Goal: Task Accomplishment & Management: Manage account settings

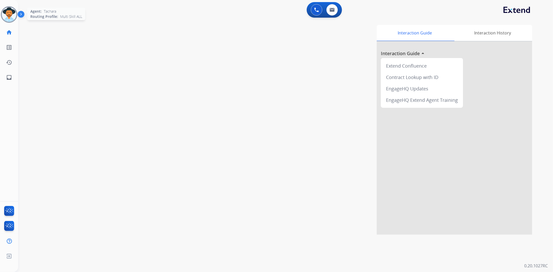
click at [15, 12] on img at bounding box center [9, 14] width 15 height 15
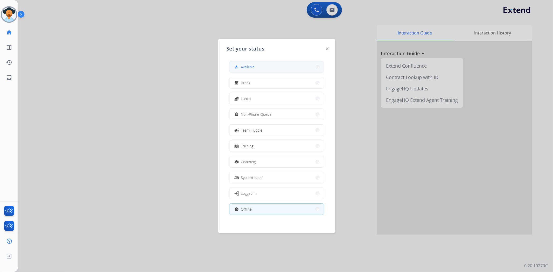
click at [253, 68] on span "Available" at bounding box center [248, 66] width 14 height 5
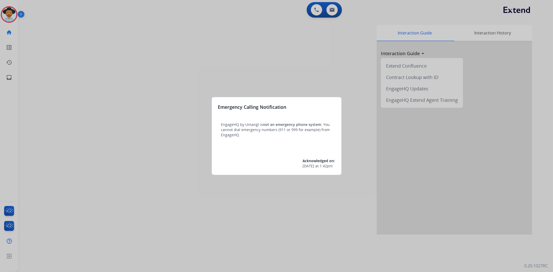
click at [4, 18] on div at bounding box center [276, 136] width 553 height 272
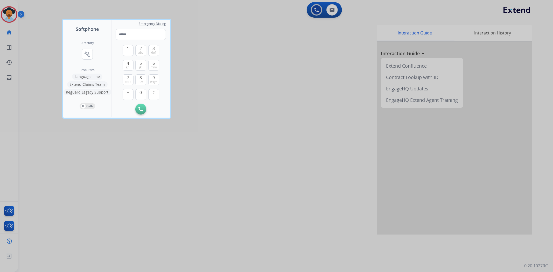
click at [5, 18] on div at bounding box center [276, 136] width 553 height 272
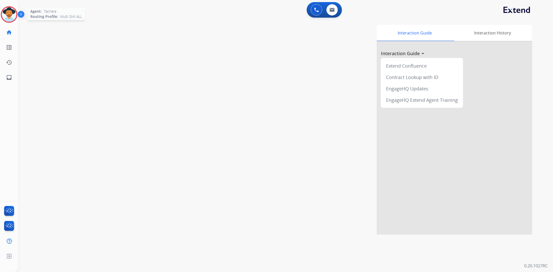
click at [11, 16] on img at bounding box center [9, 14] width 15 height 15
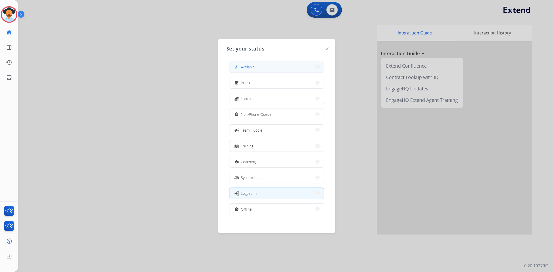
click at [261, 66] on button "how_to_reg Available" at bounding box center [276, 66] width 94 height 11
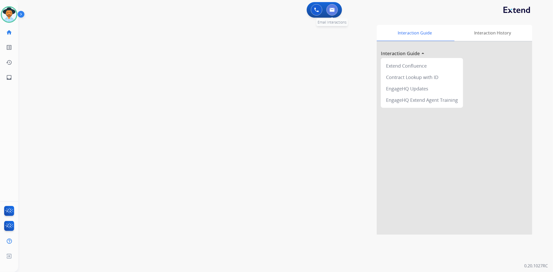
click at [331, 12] on button at bounding box center [331, 9] width 11 height 11
select select "**********"
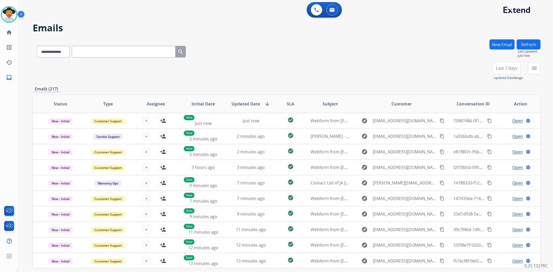
click at [404, 74] on div "**********" at bounding box center [287, 71] width 508 height 19
click at [480, 70] on div "+82" at bounding box center [482, 70] width 12 height 12
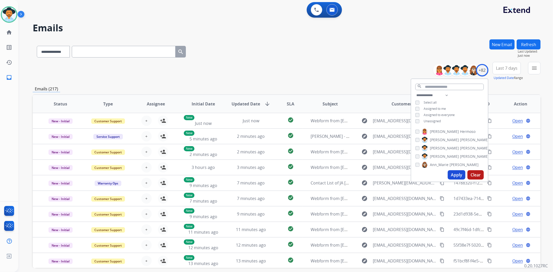
click at [457, 176] on button "Apply" at bounding box center [457, 174] width 18 height 9
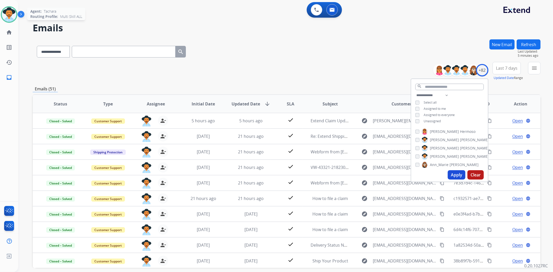
click at [12, 12] on img at bounding box center [9, 14] width 15 height 15
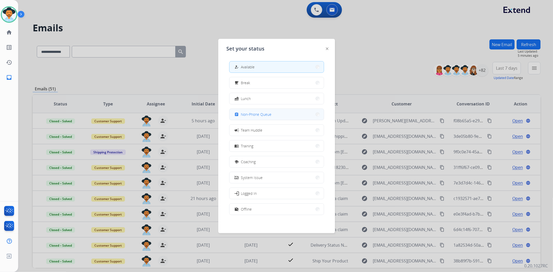
click at [256, 116] on span "Non-Phone Queue" at bounding box center [256, 114] width 31 height 5
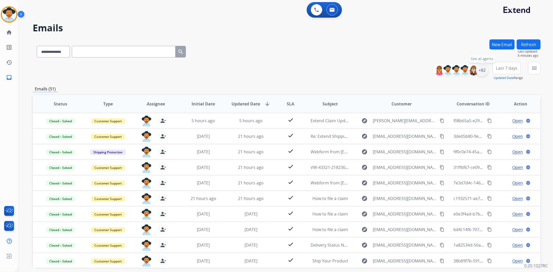
click at [485, 69] on div "+82" at bounding box center [482, 70] width 12 height 12
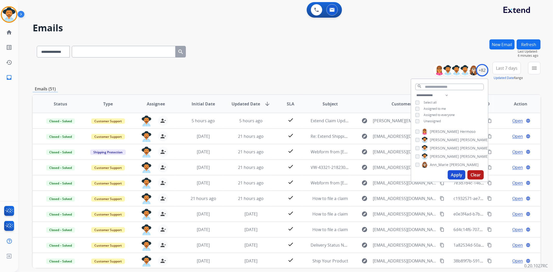
click at [457, 175] on button "Apply" at bounding box center [457, 174] width 18 height 9
click at [15, 12] on img at bounding box center [9, 14] width 15 height 15
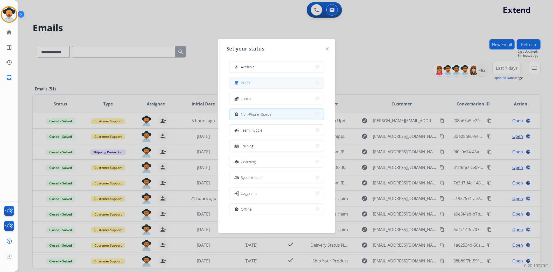
click at [300, 82] on button "free_breakfast Break" at bounding box center [276, 82] width 94 height 11
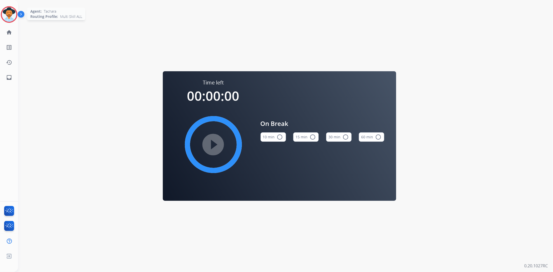
click at [9, 7] on img at bounding box center [9, 14] width 15 height 15
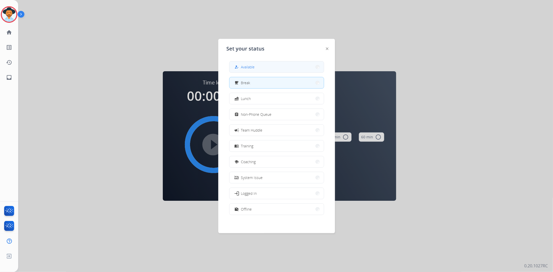
click at [277, 68] on button "how_to_reg Available" at bounding box center [276, 66] width 94 height 11
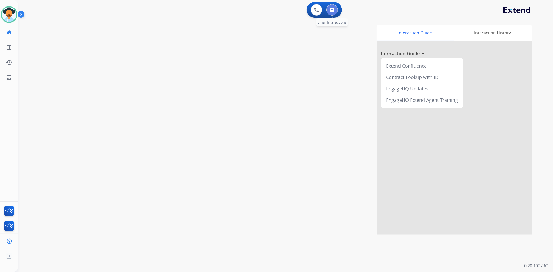
click at [331, 10] on img at bounding box center [332, 10] width 5 height 4
select select "**********"
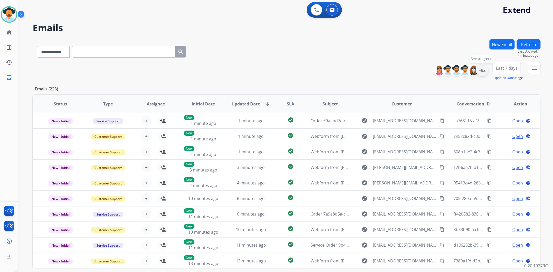
click at [481, 68] on div "+82" at bounding box center [482, 70] width 12 height 12
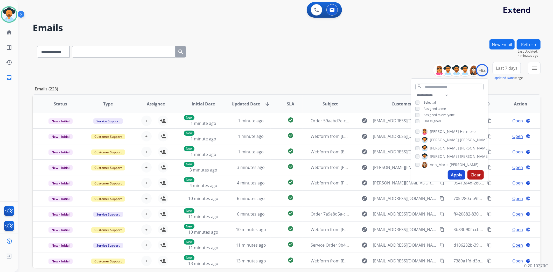
click at [453, 177] on button "Apply" at bounding box center [457, 174] width 18 height 9
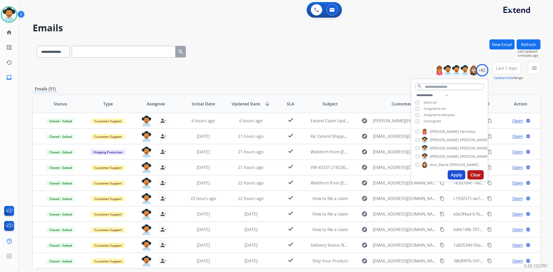
click at [265, 66] on div "**********" at bounding box center [287, 71] width 508 height 19
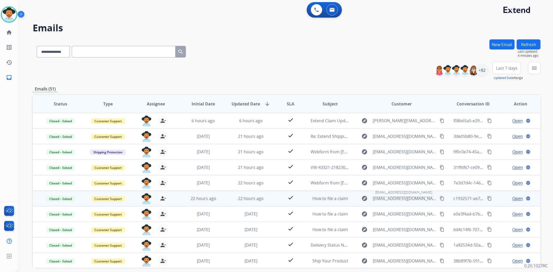
scroll to position [0, 0]
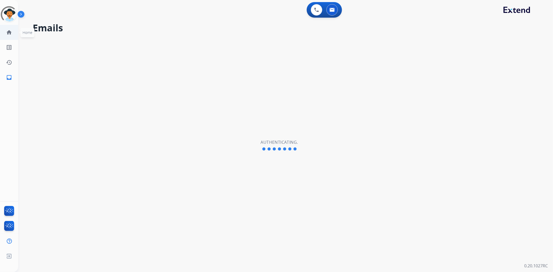
select select "**********"
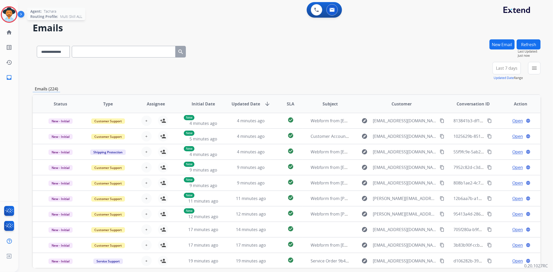
click at [3, 15] on img at bounding box center [9, 14] width 15 height 15
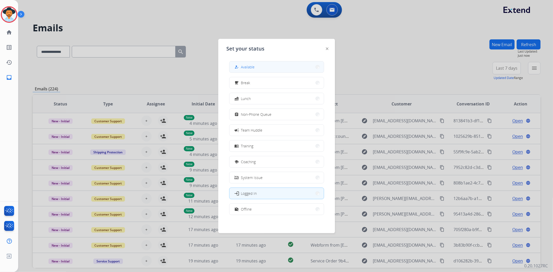
click at [235, 63] on button "how_to_reg Available" at bounding box center [276, 66] width 94 height 11
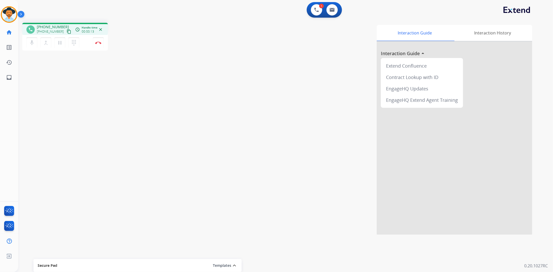
click at [67, 32] on mat-icon "content_copy" at bounding box center [69, 31] width 5 height 5
click at [99, 44] on button "Disconnect" at bounding box center [98, 42] width 11 height 11
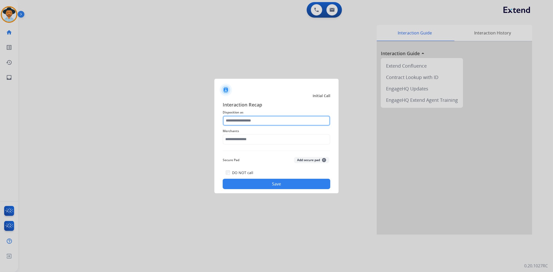
click at [228, 124] on input "text" at bounding box center [277, 121] width 108 height 10
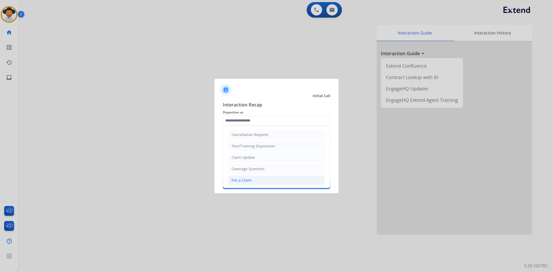
click at [255, 183] on li "File a Claim" at bounding box center [276, 181] width 97 height 10
type input "**********"
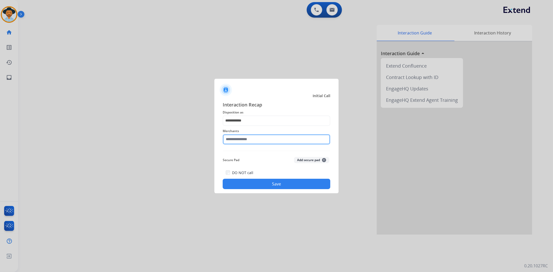
click at [233, 136] on input "text" at bounding box center [277, 139] width 108 height 10
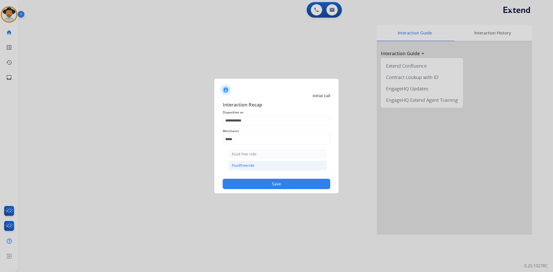
click at [234, 165] on div "Fluidfreeride" at bounding box center [243, 165] width 23 height 5
type input "**********"
click at [245, 180] on button "Save" at bounding box center [277, 184] width 108 height 10
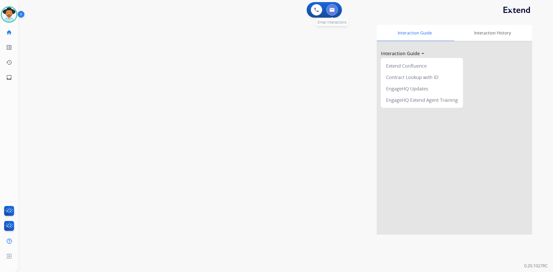
click at [335, 9] on button at bounding box center [331, 9] width 11 height 11
select select "**********"
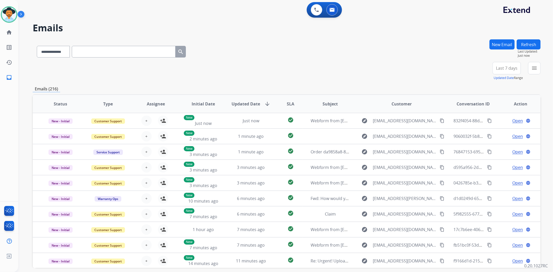
click at [501, 43] on button "New Email" at bounding box center [502, 44] width 25 height 10
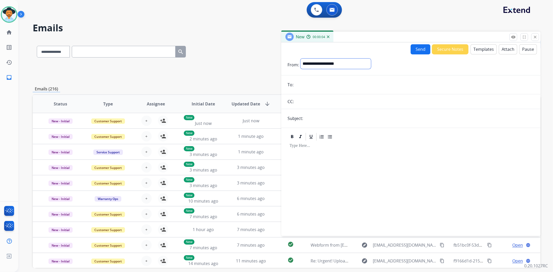
click at [325, 60] on select "**********" at bounding box center [336, 64] width 71 height 10
select select "**********"
click at [301, 59] on select "**********" at bounding box center [336, 64] width 71 height 10
click at [343, 82] on input "email" at bounding box center [414, 85] width 239 height 10
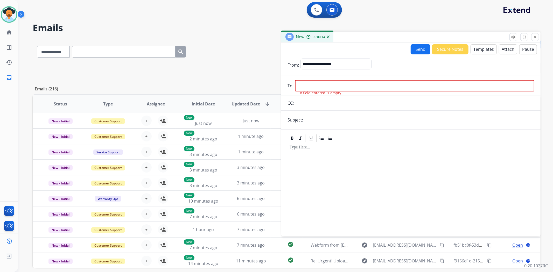
click at [368, 87] on input "email" at bounding box center [414, 85] width 239 height 11
paste input "**********"
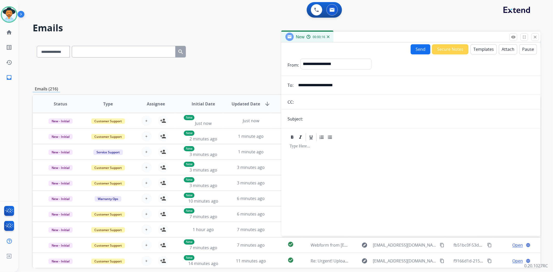
type input "**********"
click at [339, 118] on input "text" at bounding box center [420, 119] width 230 height 10
click at [537, 36] on mat-icon "close" at bounding box center [535, 37] width 5 height 5
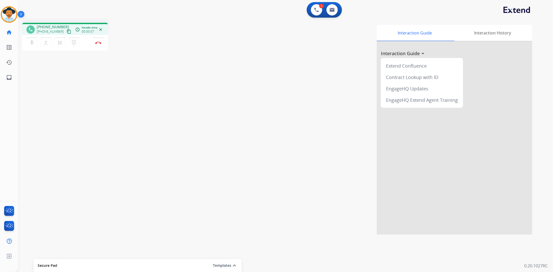
click at [67, 30] on mat-icon "content_copy" at bounding box center [69, 31] width 5 height 5
click at [335, 9] on button at bounding box center [331, 9] width 11 height 11
select select "**********"
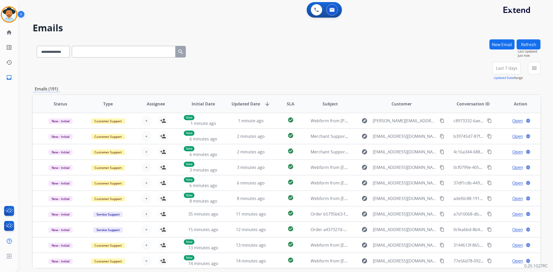
click at [497, 44] on button "New Email" at bounding box center [502, 44] width 25 height 10
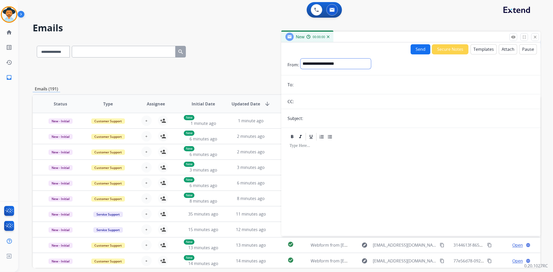
click at [322, 59] on select "**********" at bounding box center [336, 64] width 71 height 10
select select "**********"
click at [301, 59] on select "**********" at bounding box center [336, 64] width 71 height 10
click at [310, 88] on input "email" at bounding box center [414, 85] width 239 height 10
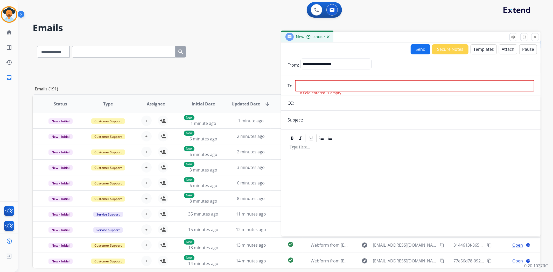
click at [317, 90] on span "To field entered is empty." at bounding box center [320, 92] width 44 height 5
click at [316, 86] on input "email" at bounding box center [414, 85] width 239 height 11
paste input "**********"
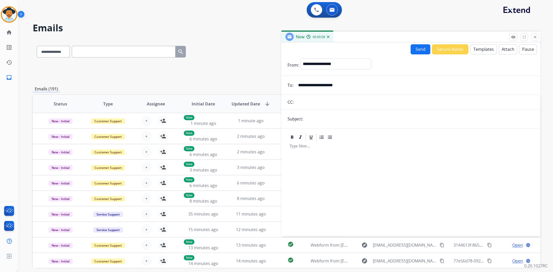
type input "**********"
click at [319, 121] on input "text" at bounding box center [420, 119] width 230 height 10
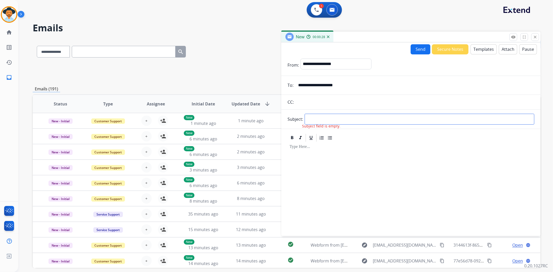
click at [318, 119] on input "text" at bounding box center [420, 119] width 230 height 11
paste input "**********"
type input "**********"
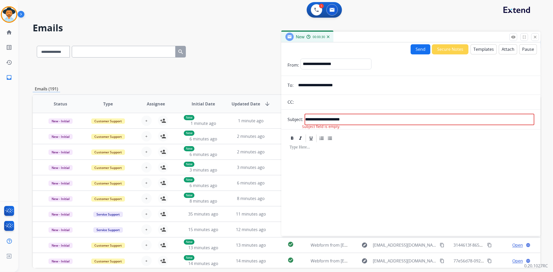
click at [331, 167] on div at bounding box center [411, 187] width 247 height 88
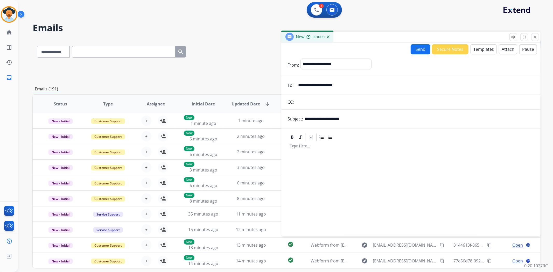
click at [487, 49] on button "Templates" at bounding box center [484, 49] width 26 height 10
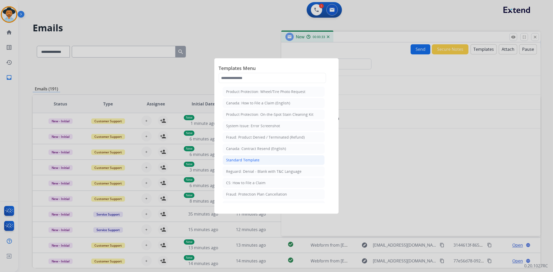
click at [263, 159] on li "Standard Template" at bounding box center [274, 160] width 102 height 10
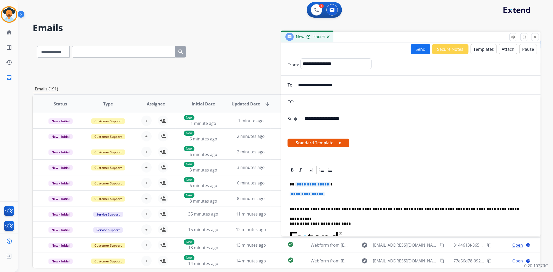
click at [486, 49] on button "Templates" at bounding box center [484, 49] width 26 height 10
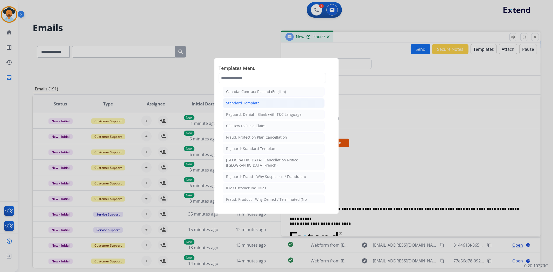
scroll to position [58, 0]
click at [535, 35] on div at bounding box center [276, 136] width 553 height 272
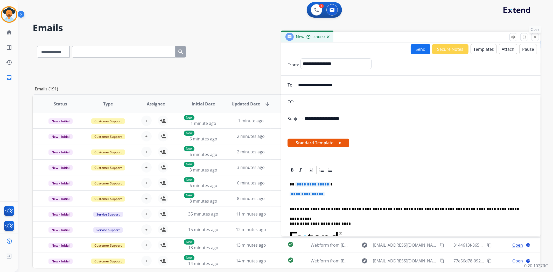
click at [537, 37] on button "close Close" at bounding box center [535, 37] width 8 height 8
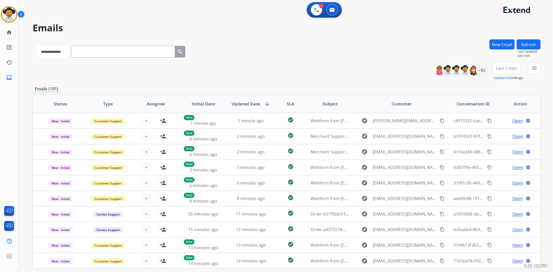
click at [64, 51] on select "**********" at bounding box center [53, 52] width 32 height 12
select select "**********"
click at [37, 46] on select "**********" at bounding box center [53, 52] width 32 height 12
click at [87, 51] on input "text" at bounding box center [124, 52] width 104 height 12
click at [83, 50] on input "text" at bounding box center [124, 52] width 104 height 12
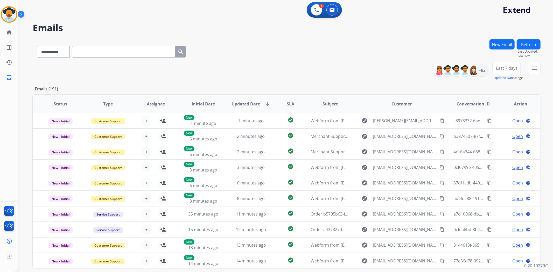
paste input "**********"
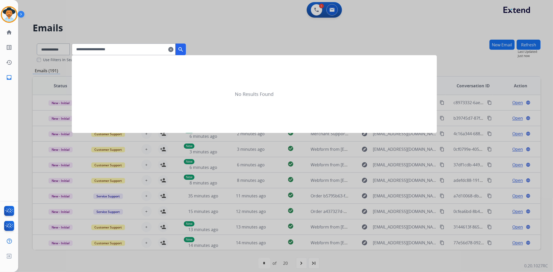
type input "**********"
click at [184, 50] on mat-icon "search" at bounding box center [181, 49] width 6 height 6
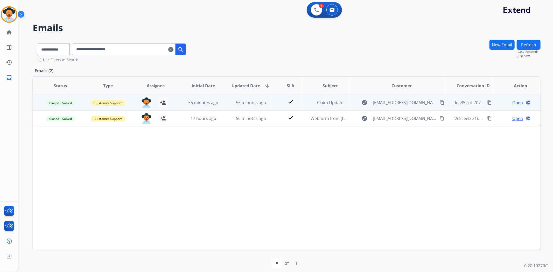
click at [512, 103] on span "Open" at bounding box center [517, 103] width 11 height 6
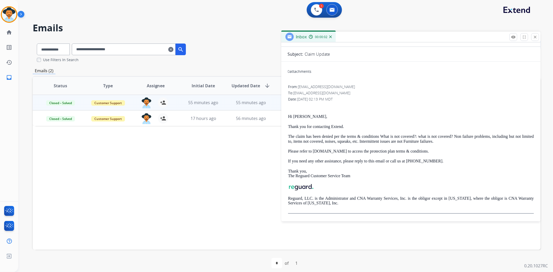
scroll to position [37, 0]
click at [533, 37] on mat-icon "close" at bounding box center [535, 37] width 5 height 5
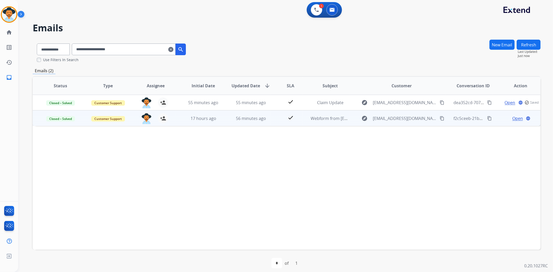
click at [514, 119] on span "Open" at bounding box center [517, 118] width 11 height 6
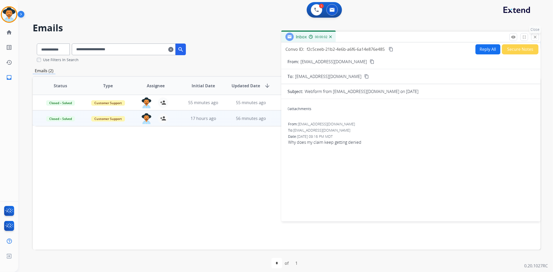
click at [534, 37] on mat-icon "close" at bounding box center [535, 37] width 5 height 5
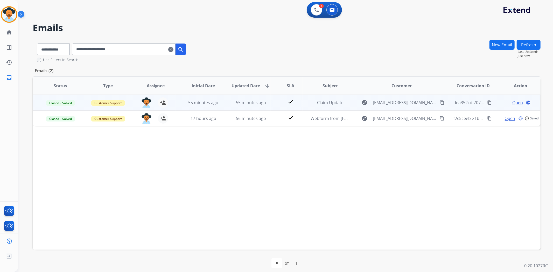
click at [514, 104] on span "Open" at bounding box center [517, 103] width 11 height 6
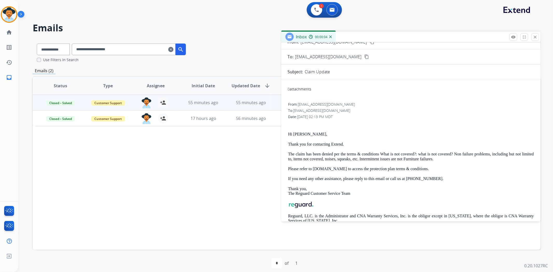
scroll to position [29, 0]
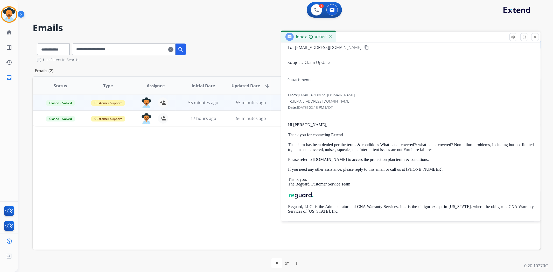
click at [237, 174] on div "Status Type Assignee Initial Date Updated Date arrow_downward SLA Subject Custo…" at bounding box center [287, 163] width 508 height 174
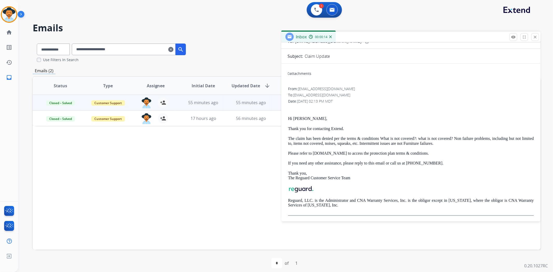
scroll to position [37, 0]
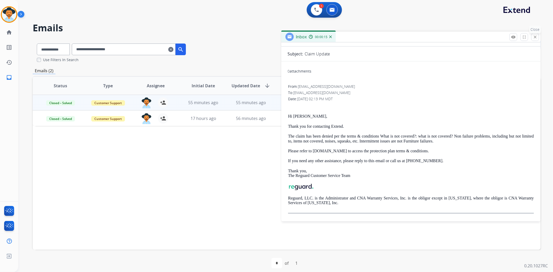
click at [534, 40] on button "close Close" at bounding box center [535, 37] width 8 height 8
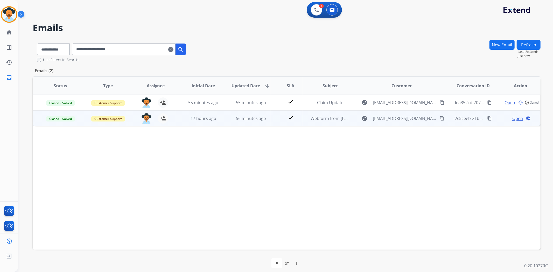
click at [501, 122] on td "Open language" at bounding box center [517, 118] width 48 height 16
click at [512, 117] on span "Open" at bounding box center [517, 118] width 11 height 6
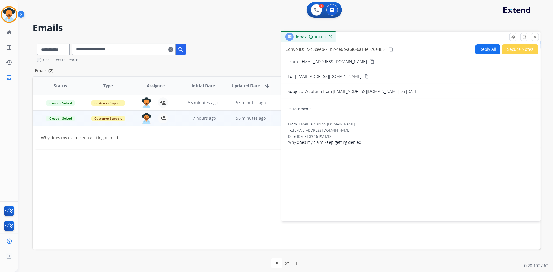
click at [241, 184] on div "Status Type Assignee Initial Date Updated Date arrow_downward SLA Subject Custo…" at bounding box center [287, 163] width 508 height 174
click at [535, 37] on mat-icon "close" at bounding box center [535, 37] width 5 height 5
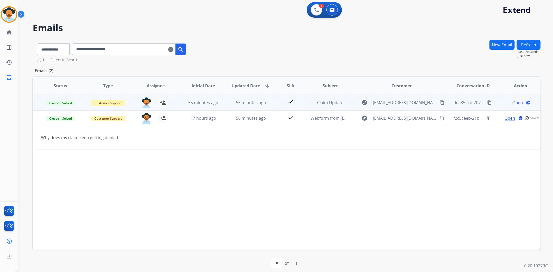
click at [512, 101] on span "Open" at bounding box center [517, 103] width 11 height 6
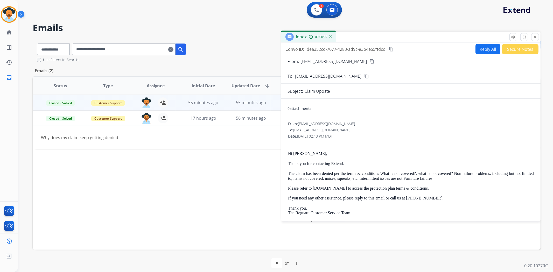
click at [484, 46] on button "Reply All" at bounding box center [488, 49] width 25 height 10
select select "**********"
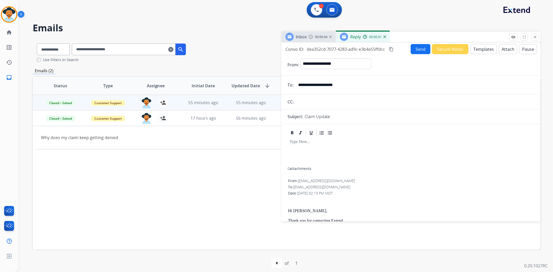
click at [478, 50] on button "Templates" at bounding box center [484, 49] width 26 height 10
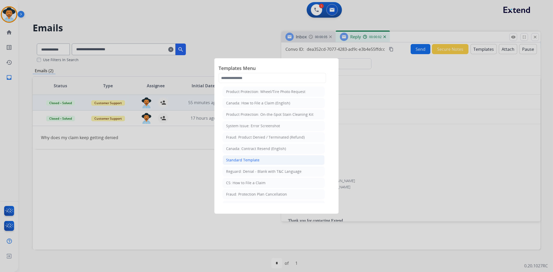
click at [249, 161] on div "Standard Template" at bounding box center [242, 160] width 33 height 5
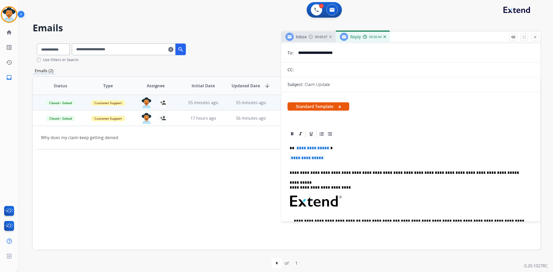
scroll to position [0, 0]
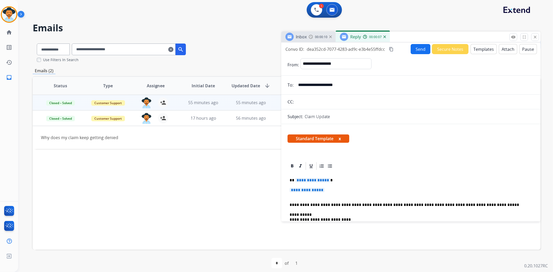
click at [475, 51] on button "Templates" at bounding box center [484, 49] width 26 height 10
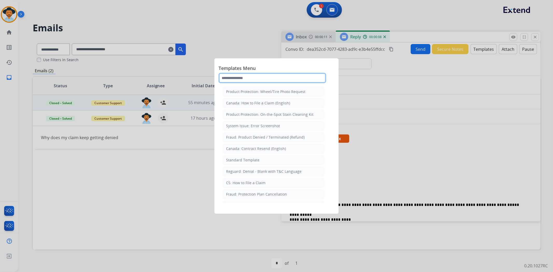
click at [263, 76] on input "text" at bounding box center [273, 78] width 108 height 10
type input "******"
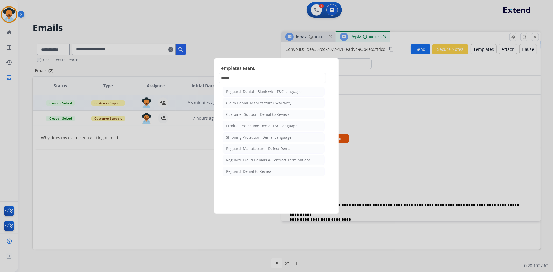
click at [211, 28] on div at bounding box center [276, 136] width 553 height 272
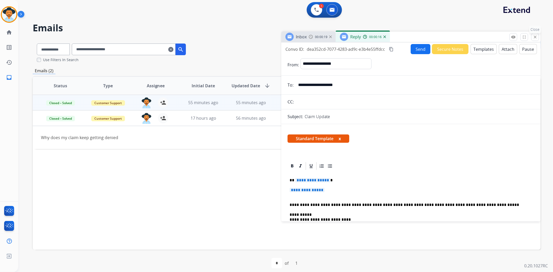
click at [536, 38] on mat-icon "close" at bounding box center [535, 37] width 5 height 5
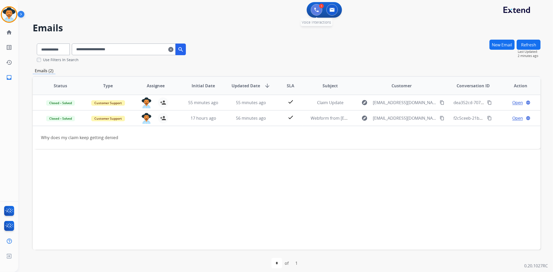
click at [319, 10] on button at bounding box center [316, 9] width 11 height 11
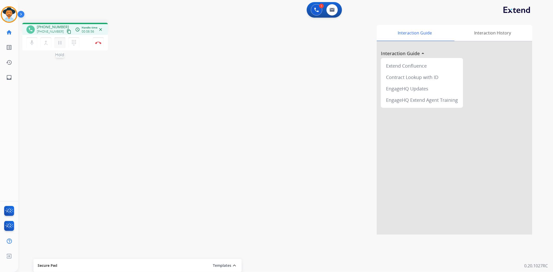
click at [55, 41] on button "pause Hold" at bounding box center [59, 42] width 11 height 11
click at [334, 9] on img at bounding box center [332, 10] width 5 height 4
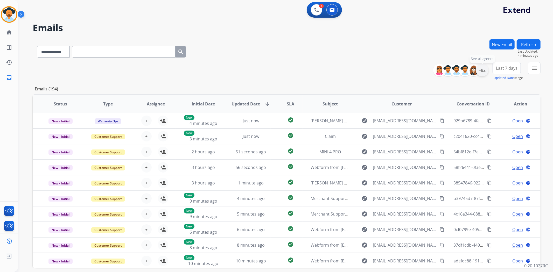
click at [483, 71] on div "+82" at bounding box center [482, 70] width 12 height 12
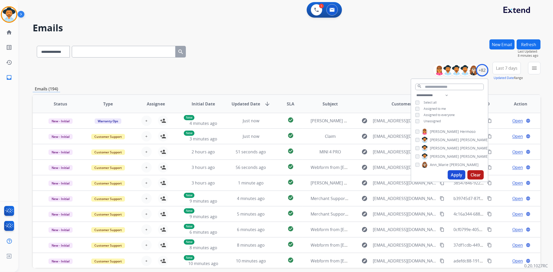
click at [270, 65] on div "**********" at bounding box center [287, 71] width 508 height 19
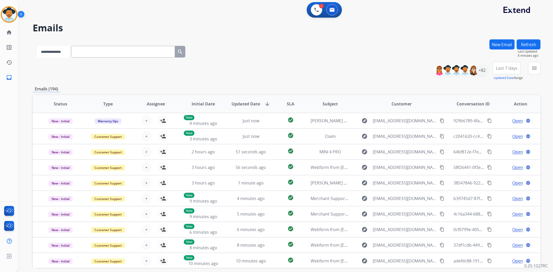
click at [51, 52] on select "**********" at bounding box center [53, 52] width 32 height 12
select select "**********"
click at [37, 46] on select "**********" at bounding box center [53, 52] width 32 height 12
click at [81, 53] on input "text" at bounding box center [124, 52] width 104 height 12
paste input "**********"
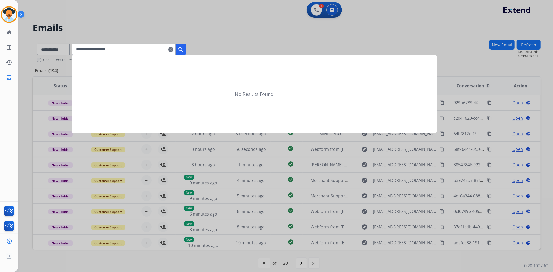
type input "**********"
click at [184, 48] on mat-icon "search" at bounding box center [181, 49] width 6 height 6
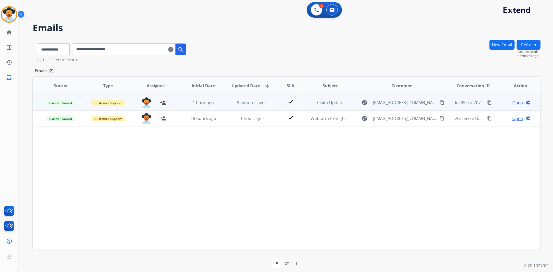
click at [515, 102] on span "Open" at bounding box center [517, 103] width 11 height 6
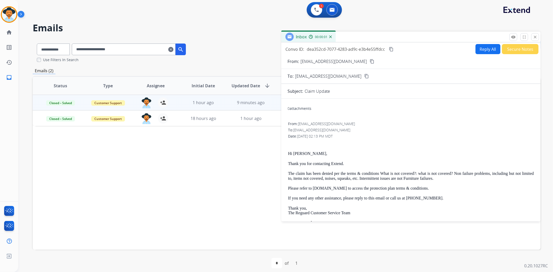
click at [481, 50] on button "Reply All" at bounding box center [488, 49] width 25 height 10
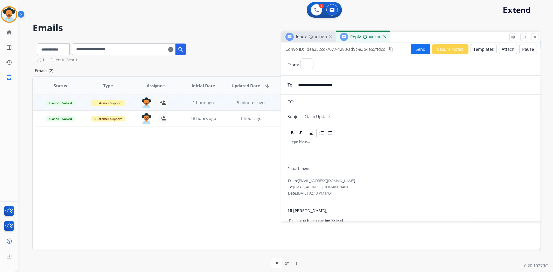
select select "**********"
click at [478, 50] on button "Templates" at bounding box center [484, 49] width 26 height 10
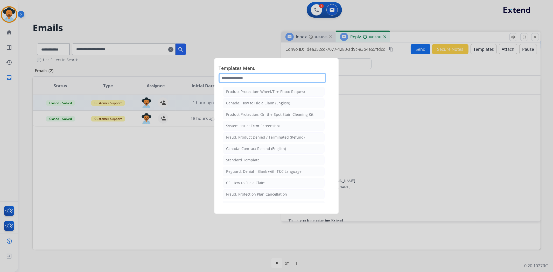
click at [265, 78] on input "text" at bounding box center [273, 78] width 108 height 10
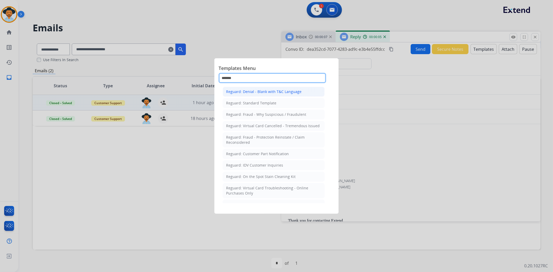
type input "*******"
click at [266, 91] on div "Reguard: Denial - Blank with T&C Language" at bounding box center [263, 91] width 75 height 5
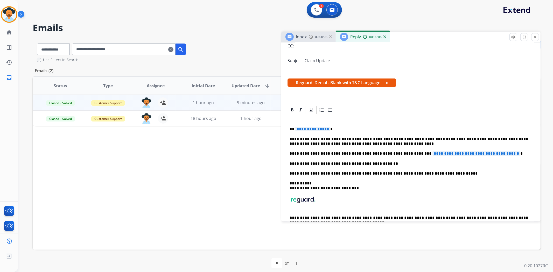
scroll to position [58, 0]
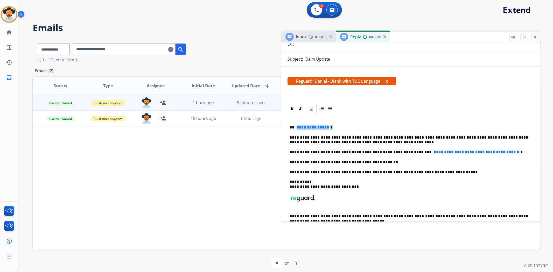
drag, startPoint x: 331, startPoint y: 125, endPoint x: 296, endPoint y: 124, distance: 35.3
click at [296, 124] on div "**********" at bounding box center [411, 179] width 247 height 133
drag, startPoint x: 514, startPoint y: 153, endPoint x: 408, endPoint y: 151, distance: 106.1
click at [408, 151] on p "**********" at bounding box center [409, 152] width 239 height 5
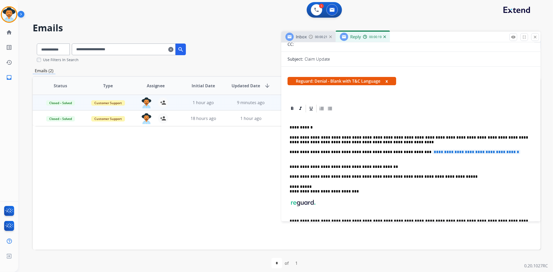
click at [510, 151] on p "**********" at bounding box center [409, 155] width 239 height 10
click at [507, 152] on p "**********" at bounding box center [409, 155] width 239 height 10
click at [507, 152] on span "**********" at bounding box center [476, 152] width 88 height 4
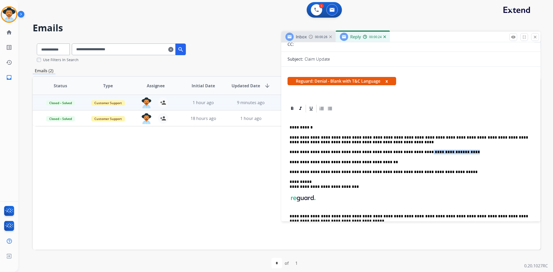
drag, startPoint x: 452, startPoint y: 152, endPoint x: 403, endPoint y: 149, distance: 48.3
click at [403, 149] on div "**********" at bounding box center [411, 179] width 247 height 133
click at [411, 153] on p "**********" at bounding box center [409, 152] width 239 height 5
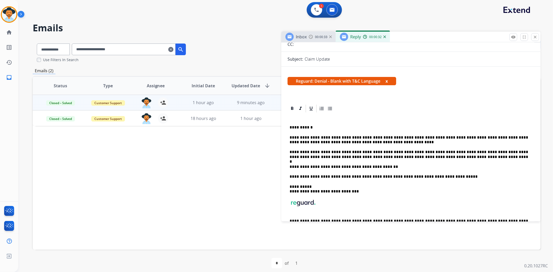
click at [403, 149] on div "**********" at bounding box center [411, 182] width 247 height 138
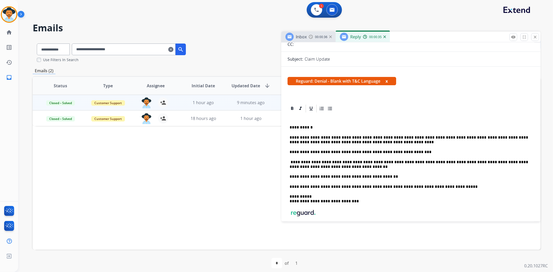
scroll to position [0, 0]
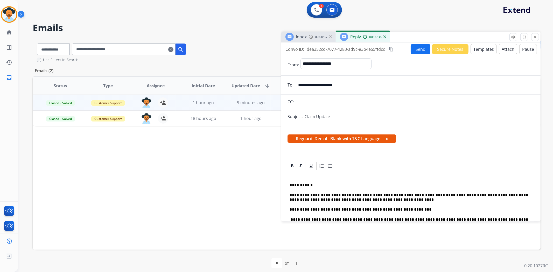
click at [506, 46] on button "Attach" at bounding box center [508, 49] width 18 height 10
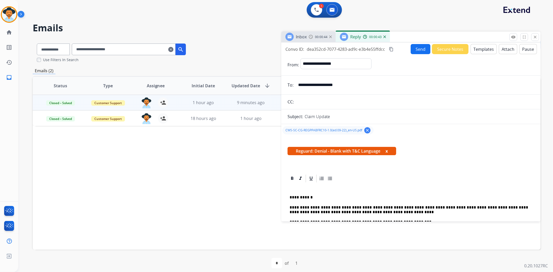
click at [415, 46] on button "Send" at bounding box center [421, 49] width 20 height 10
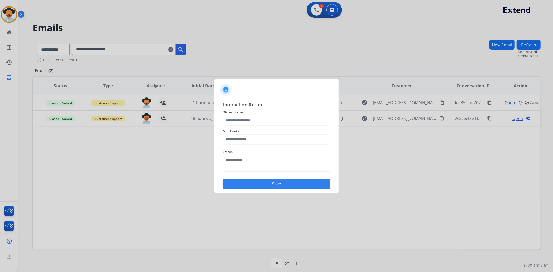
click at [321, 11] on div at bounding box center [276, 136] width 553 height 272
click at [257, 120] on input "text" at bounding box center [277, 121] width 108 height 10
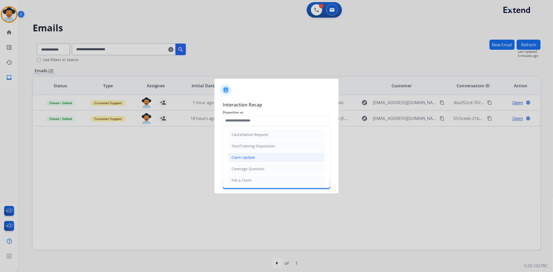
click at [250, 157] on div "Claim Update" at bounding box center [244, 157] width 24 height 5
type input "**********"
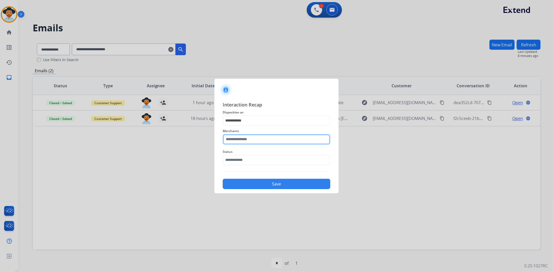
click at [247, 139] on input "text" at bounding box center [277, 139] width 108 height 10
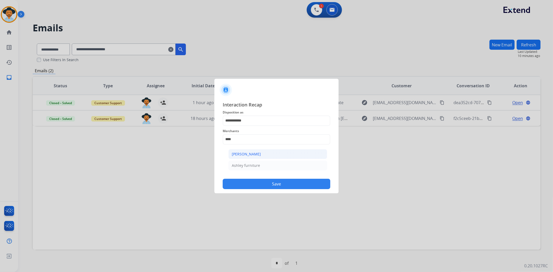
click at [247, 156] on div "[PERSON_NAME]" at bounding box center [246, 154] width 29 height 5
type input "**********"
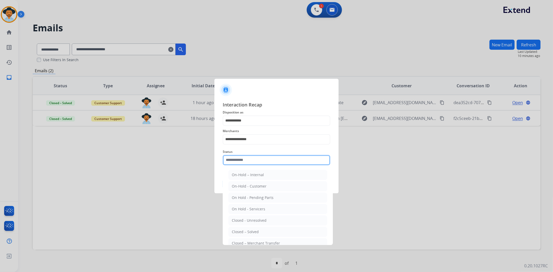
click at [246, 159] on input "text" at bounding box center [277, 160] width 108 height 10
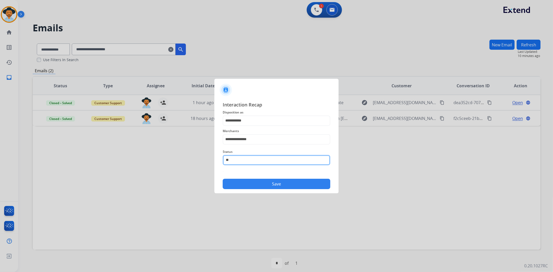
type input "*"
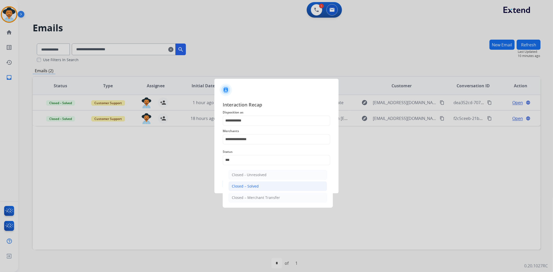
click at [264, 183] on li "Closed – Solved" at bounding box center [277, 186] width 99 height 10
type input "**********"
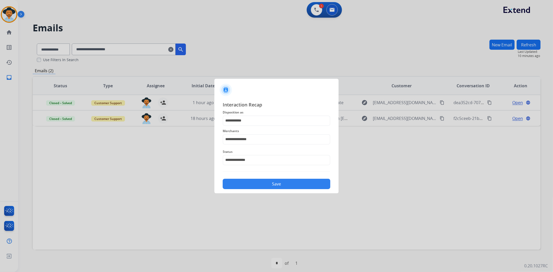
click at [264, 180] on button "Save" at bounding box center [277, 184] width 108 height 10
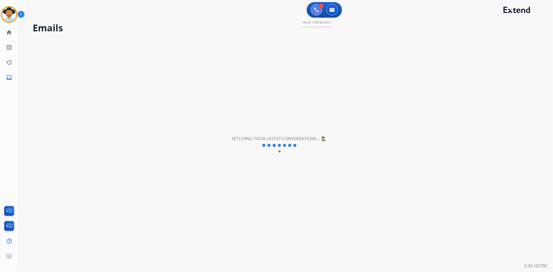
click at [316, 12] on img at bounding box center [316, 10] width 5 height 5
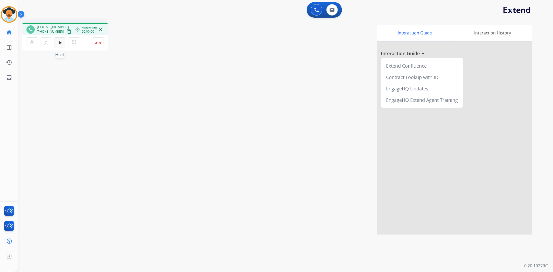
click at [60, 44] on mat-icon "play_arrow" at bounding box center [60, 43] width 6 height 6
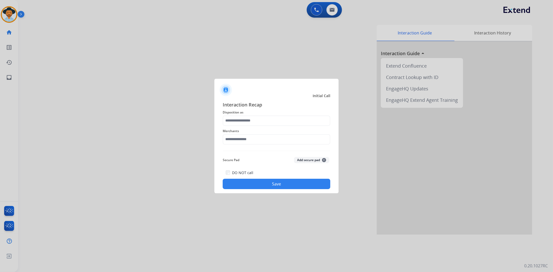
click at [245, 126] on div "Merchants" at bounding box center [277, 136] width 108 height 21
click at [245, 120] on input "text" at bounding box center [277, 121] width 108 height 10
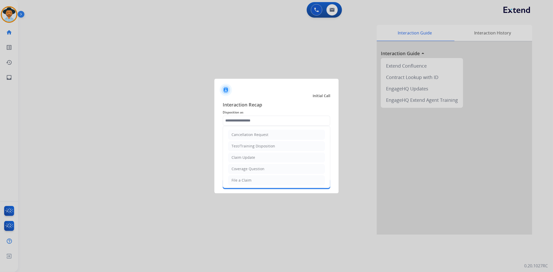
click at [245, 186] on ul "Cancellation Request Test/Training Disposition Claim Update Coverage Question F…" at bounding box center [276, 197] width 107 height 143
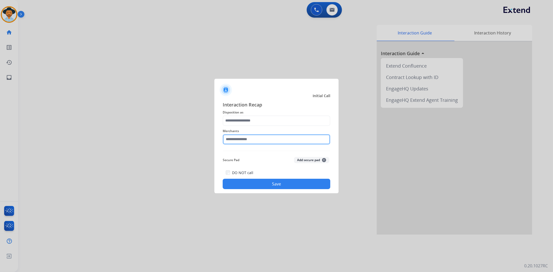
click at [245, 140] on input "text" at bounding box center [277, 139] width 108 height 10
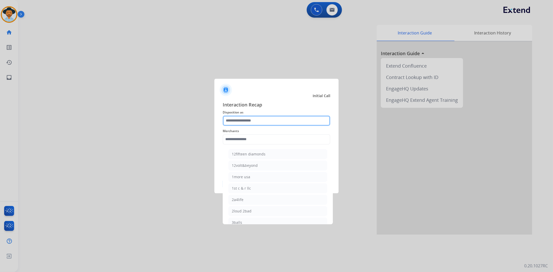
click at [247, 118] on input "text" at bounding box center [277, 121] width 108 height 10
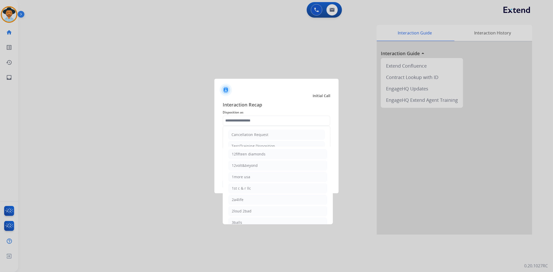
click at [246, 113] on span "Disposition as" at bounding box center [277, 112] width 108 height 6
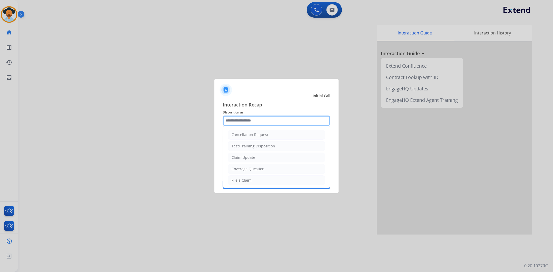
click at [248, 120] on input "text" at bounding box center [277, 121] width 108 height 10
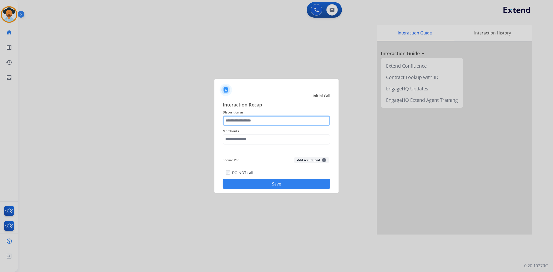
click at [252, 121] on input "text" at bounding box center [277, 121] width 108 height 10
type input "*"
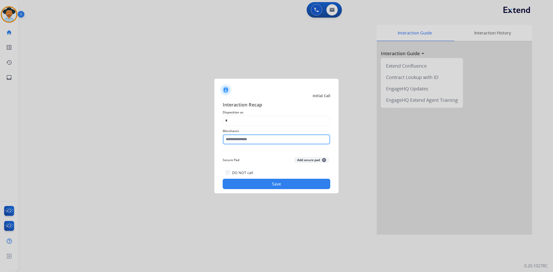
click at [237, 139] on input "text" at bounding box center [277, 139] width 108 height 10
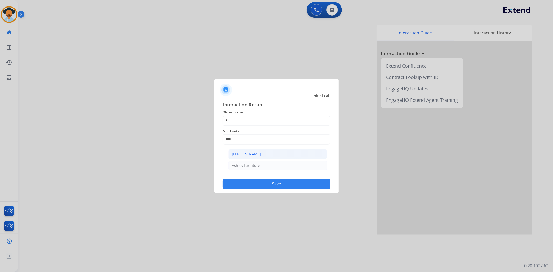
click at [242, 155] on div "[PERSON_NAME]" at bounding box center [246, 154] width 29 height 5
type input "**********"
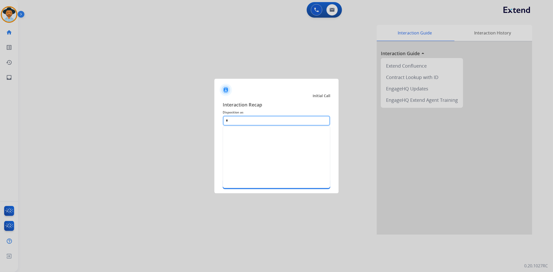
click at [239, 122] on input "*" at bounding box center [277, 121] width 108 height 10
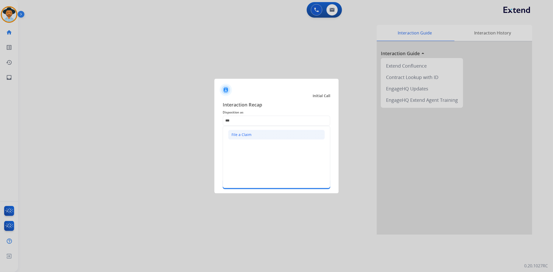
click at [243, 137] on div "File a Claim" at bounding box center [242, 134] width 20 height 5
type input "**********"
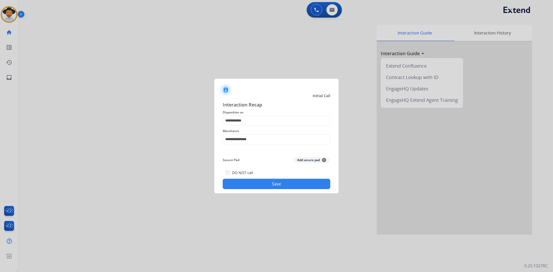
click at [266, 185] on button "Save" at bounding box center [277, 184] width 108 height 10
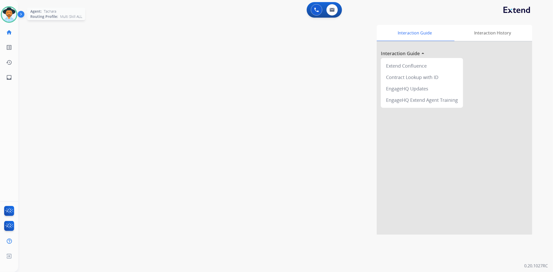
click at [13, 10] on img at bounding box center [9, 14] width 15 height 15
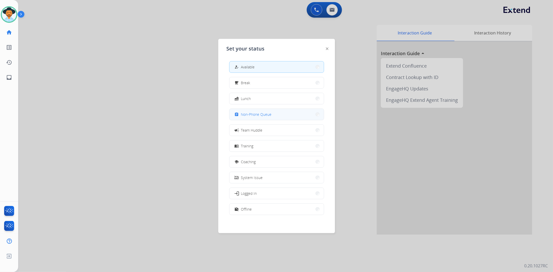
click at [291, 116] on button "assignment Non-Phone Queue" at bounding box center [276, 114] width 94 height 11
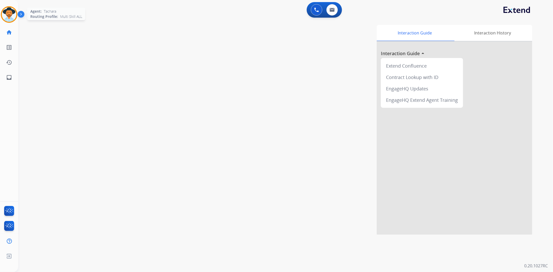
click at [6, 15] on img at bounding box center [9, 14] width 15 height 15
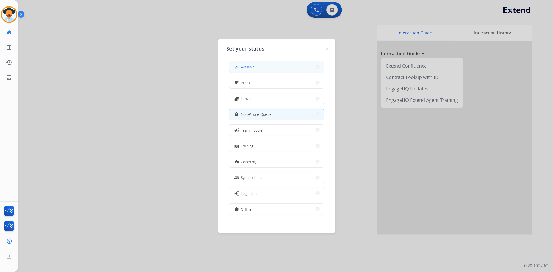
click at [260, 65] on button "how_to_reg Available" at bounding box center [276, 66] width 94 height 11
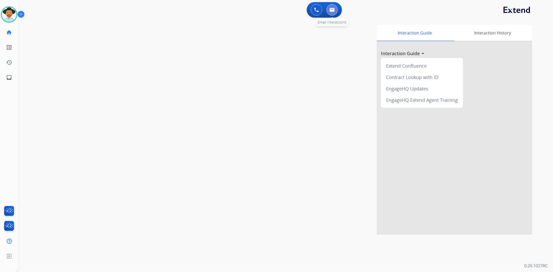
click at [332, 11] on img at bounding box center [332, 10] width 5 height 4
select select "**********"
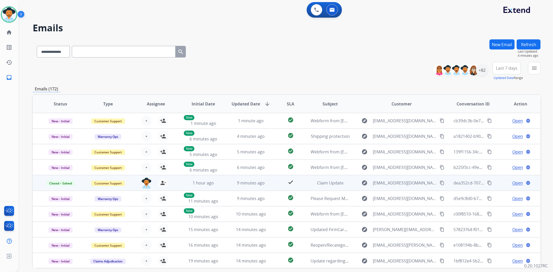
click at [487, 182] on mat-icon "content_copy" at bounding box center [489, 183] width 5 height 5
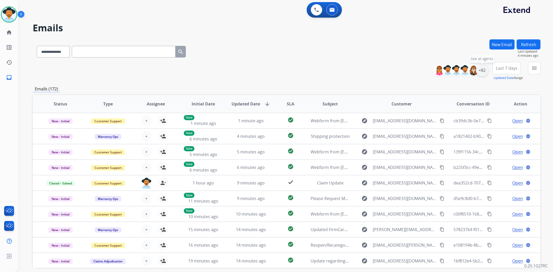
click at [480, 68] on div "+82" at bounding box center [482, 70] width 12 height 12
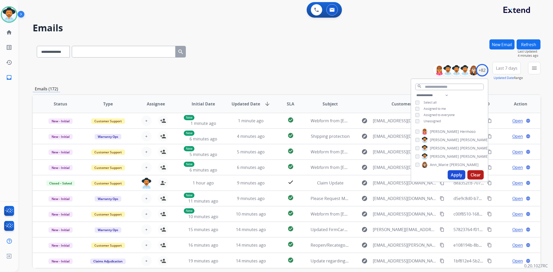
click at [459, 176] on button "Apply" at bounding box center [457, 174] width 18 height 9
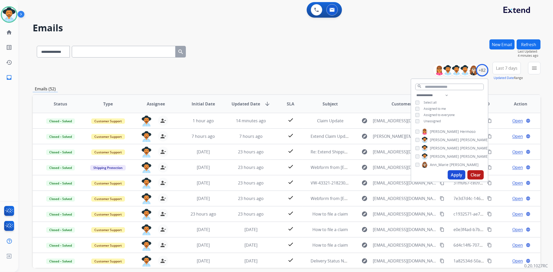
click at [269, 65] on div "**********" at bounding box center [287, 71] width 508 height 19
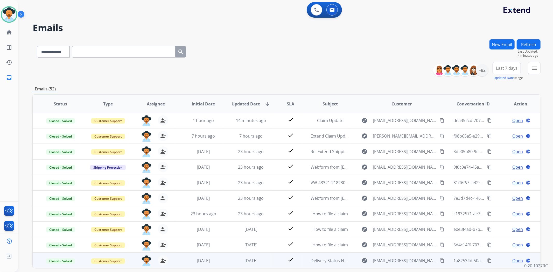
scroll to position [23, 0]
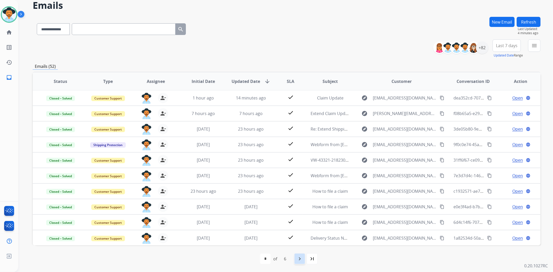
click at [299, 257] on mat-icon "navigate_next" at bounding box center [300, 259] width 6 height 6
click at [312, 256] on mat-icon "navigate_next" at bounding box center [311, 259] width 6 height 6
click at [251, 258] on mat-icon "first_page" at bounding box center [250, 259] width 6 height 6
select select "*"
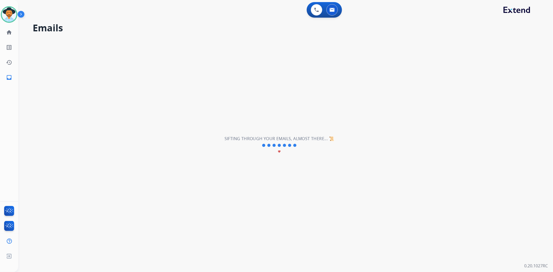
scroll to position [0, 0]
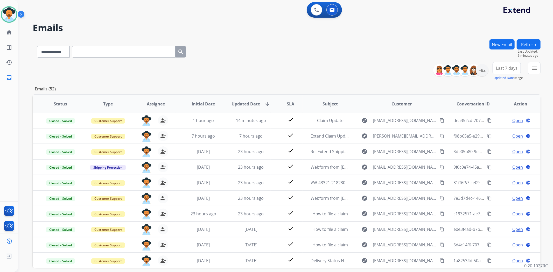
drag, startPoint x: 304, startPoint y: 39, endPoint x: 302, endPoint y: 42, distance: 3.0
drag, startPoint x: 302, startPoint y: 42, endPoint x: 267, endPoint y: 45, distance: 34.9
click at [267, 45] on div "**********" at bounding box center [287, 50] width 508 height 23
click at [480, 72] on div "+82" at bounding box center [482, 70] width 12 height 12
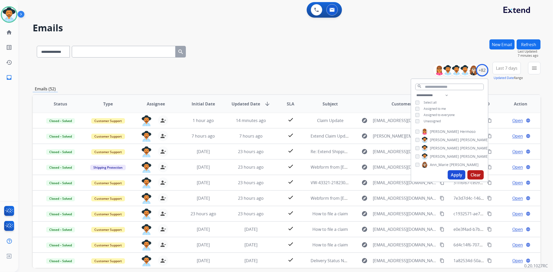
click at [454, 170] on button "Apply" at bounding box center [457, 174] width 18 height 9
click at [349, 63] on div "**********" at bounding box center [287, 71] width 508 height 19
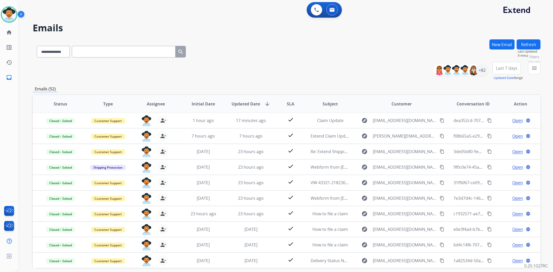
click at [532, 66] on mat-icon "menu" at bounding box center [534, 68] width 6 height 6
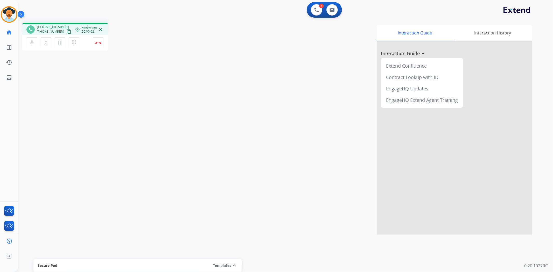
click at [67, 31] on mat-icon "content_copy" at bounding box center [69, 31] width 5 height 5
click at [220, 61] on div "Interaction Guide Interaction History Interaction Guide arrow_drop_up Extend Co…" at bounding box center [354, 130] width 355 height 210
click at [99, 42] on img at bounding box center [98, 42] width 6 height 3
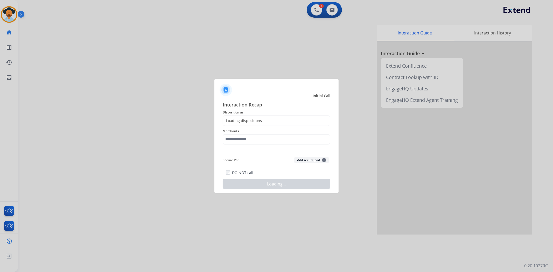
click at [263, 120] on div "Loading dispositions..." at bounding box center [244, 120] width 42 height 5
click at [257, 123] on div "Loading dispositions..." at bounding box center [244, 120] width 42 height 5
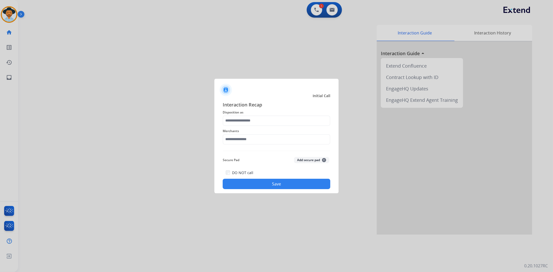
click at [254, 115] on span "Disposition as" at bounding box center [277, 112] width 108 height 6
click at [255, 116] on input "text" at bounding box center [277, 121] width 108 height 10
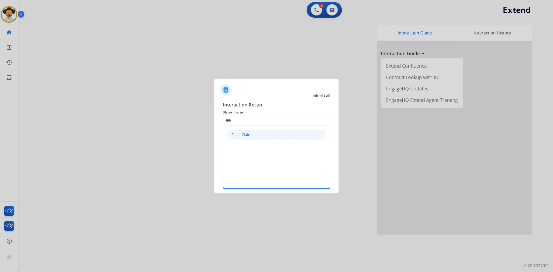
click at [256, 131] on ul "File a Claim" at bounding box center [276, 134] width 107 height 17
click at [256, 135] on li "File a Claim" at bounding box center [276, 135] width 97 height 10
type input "**********"
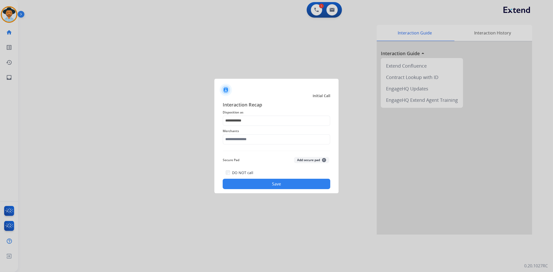
click at [253, 146] on div "**********" at bounding box center [277, 145] width 108 height 88
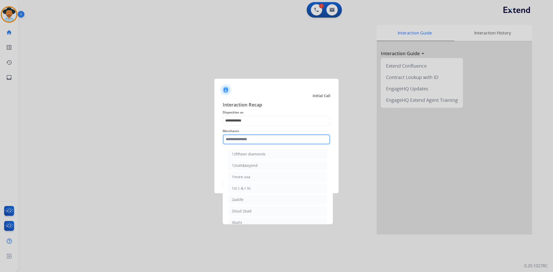
click at [252, 142] on input "text" at bounding box center [277, 139] width 108 height 10
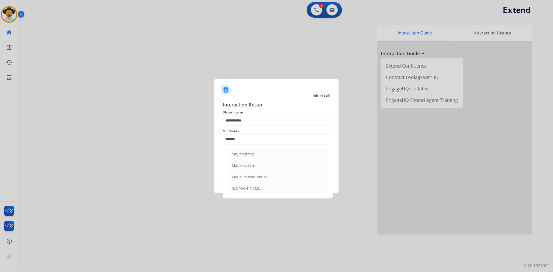
click at [260, 167] on li "Mattress firm" at bounding box center [277, 166] width 99 height 10
type input "**********"
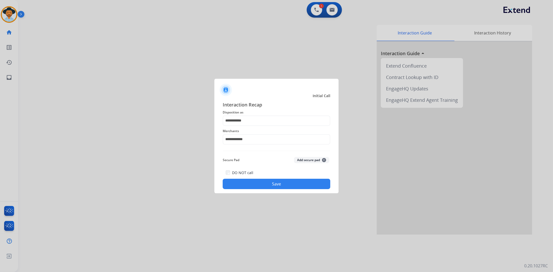
click at [261, 182] on button "Save" at bounding box center [277, 184] width 108 height 10
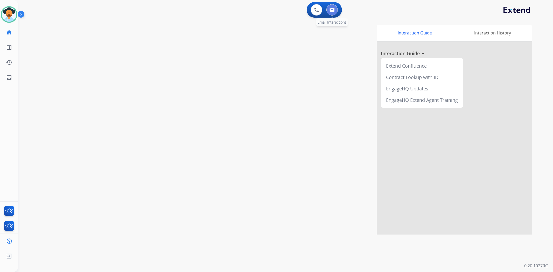
click at [331, 13] on button at bounding box center [331, 9] width 11 height 11
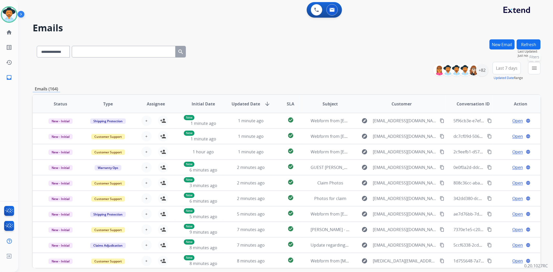
click at [534, 68] on mat-icon "menu" at bounding box center [534, 68] width 6 height 6
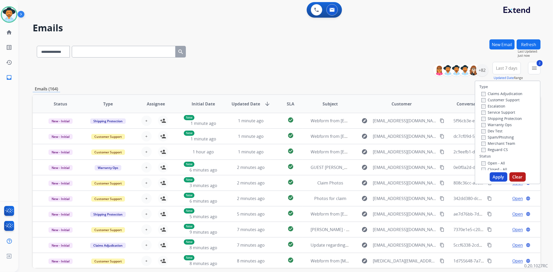
click at [484, 148] on label "Reguard CS" at bounding box center [494, 149] width 26 height 5
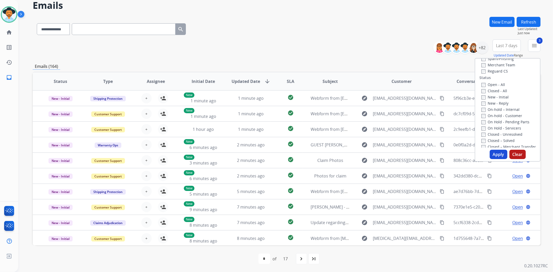
click at [390, 51] on div "**********" at bounding box center [287, 48] width 508 height 19
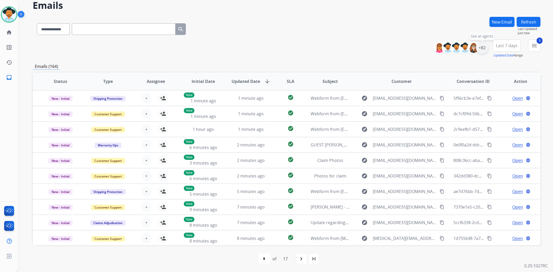
click at [483, 50] on div "+82" at bounding box center [482, 47] width 12 height 12
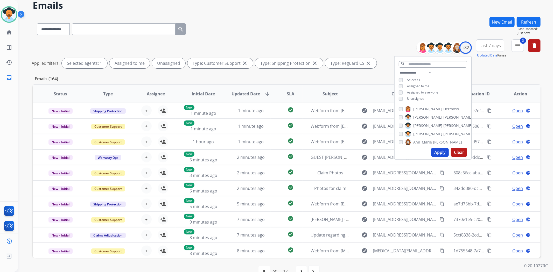
click at [399, 94] on div "**********" at bounding box center [433, 86] width 77 height 33
click at [439, 152] on button "Apply" at bounding box center [440, 152] width 18 height 9
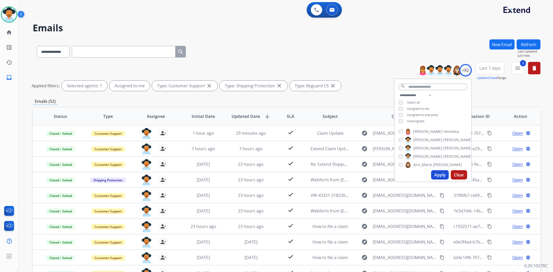
click at [403, 55] on div "**********" at bounding box center [287, 50] width 508 height 23
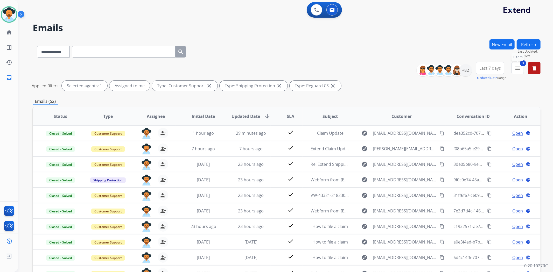
click at [519, 72] on button "3 menu Filters" at bounding box center [518, 68] width 12 height 12
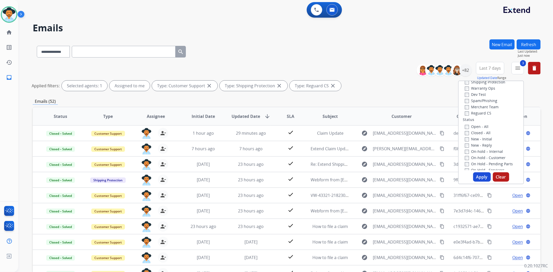
scroll to position [27, 0]
click at [465, 146] on label "New - Initial" at bounding box center [478, 148] width 27 height 5
click at [477, 178] on button "Apply" at bounding box center [482, 176] width 18 height 9
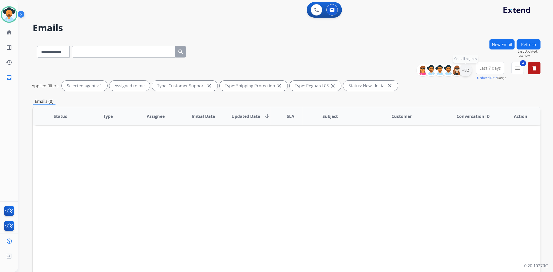
click at [463, 74] on div "+82" at bounding box center [465, 70] width 12 height 12
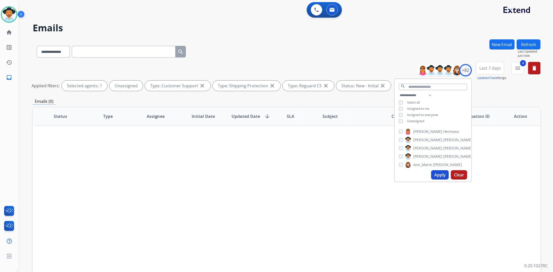
click at [431, 174] on button "Apply" at bounding box center [440, 174] width 18 height 9
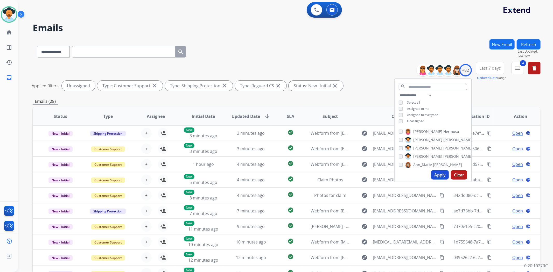
click at [392, 48] on div "**********" at bounding box center [287, 50] width 508 height 23
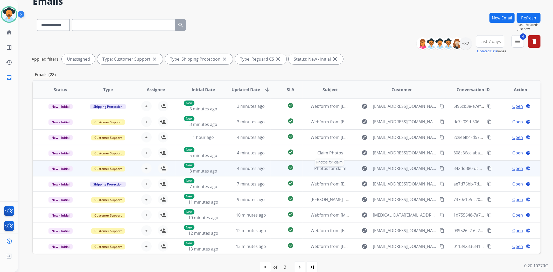
scroll to position [35, 0]
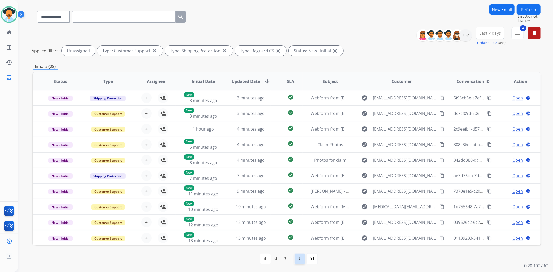
click at [302, 257] on mat-icon "navigate_next" at bounding box center [300, 259] width 6 height 6
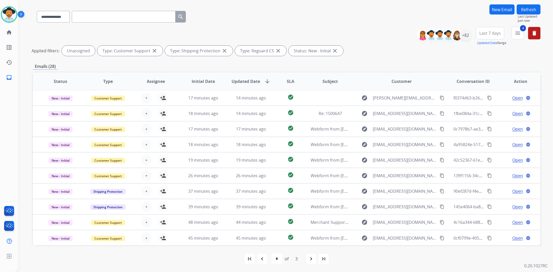
click at [311, 256] on mat-icon "navigate_next" at bounding box center [311, 259] width 6 height 6
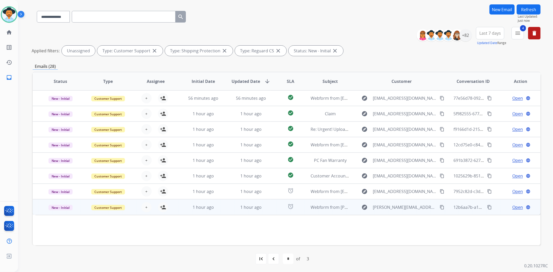
click at [177, 212] on td "1 hour ago" at bounding box center [200, 207] width 48 height 16
click at [178, 208] on td "1 hour ago" at bounding box center [200, 207] width 48 height 16
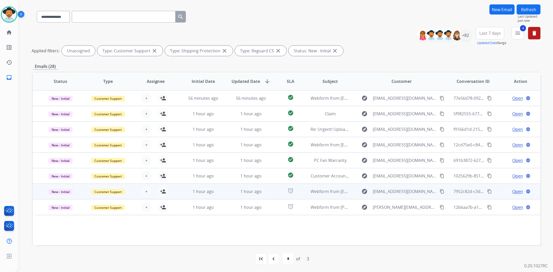
click at [180, 193] on td "1 hour ago" at bounding box center [200, 192] width 48 height 16
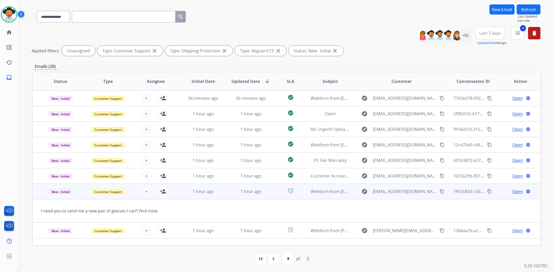
click at [177, 192] on td "1 hour ago" at bounding box center [200, 192] width 48 height 16
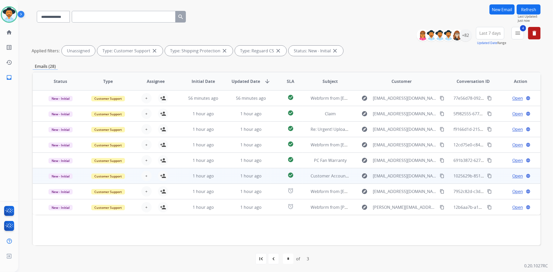
click at [179, 175] on td "1 hour ago" at bounding box center [200, 176] width 48 height 16
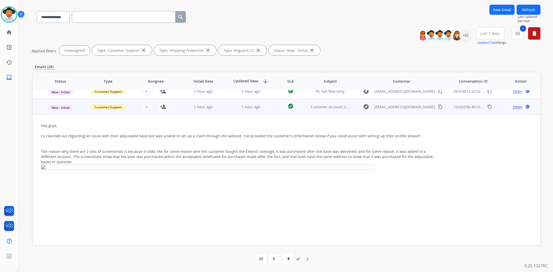
scroll to position [78, 0]
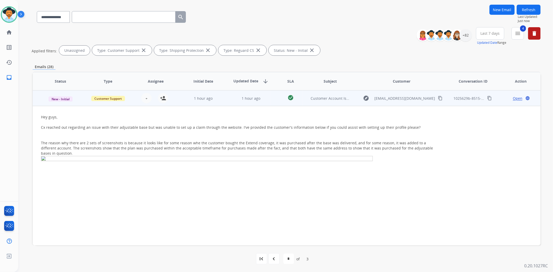
click at [178, 101] on td "1 hour ago" at bounding box center [200, 98] width 48 height 16
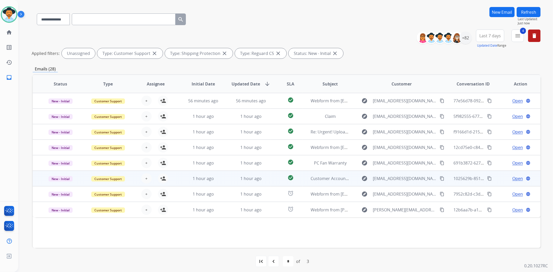
scroll to position [35, 0]
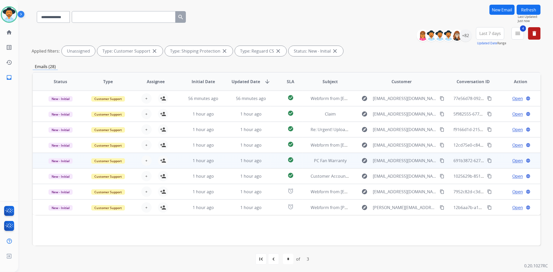
click at [180, 160] on td "1 hour ago" at bounding box center [200, 161] width 48 height 16
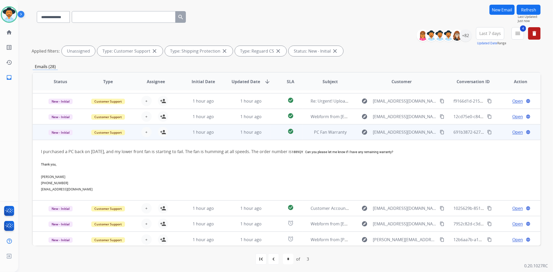
scroll to position [30, 0]
click at [178, 130] on td "1 hour ago" at bounding box center [200, 131] width 48 height 16
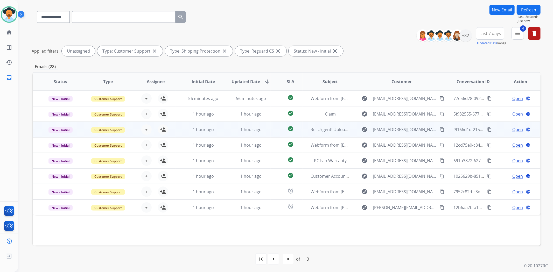
click at [178, 131] on td "1 hour ago" at bounding box center [200, 130] width 48 height 16
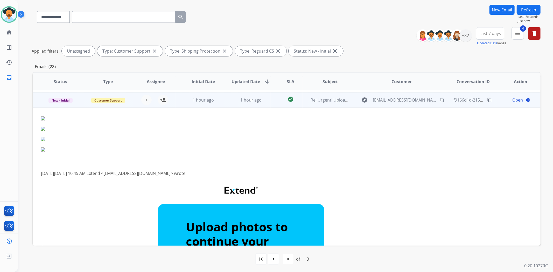
scroll to position [31, 0]
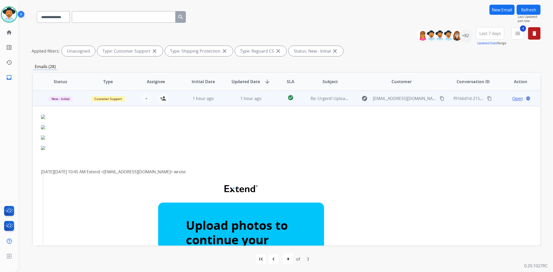
click at [178, 102] on td "1 hour ago" at bounding box center [200, 99] width 48 height 16
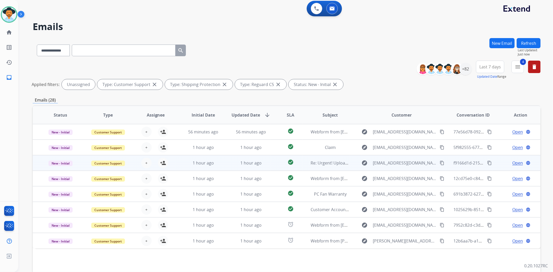
scroll to position [0, 0]
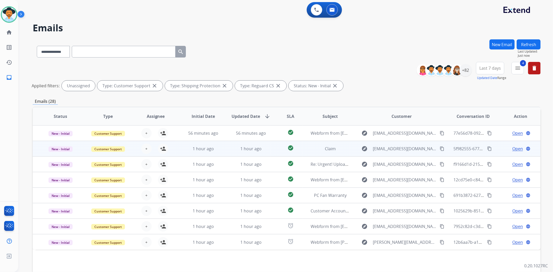
click at [183, 152] on td "1 hour ago" at bounding box center [200, 149] width 48 height 16
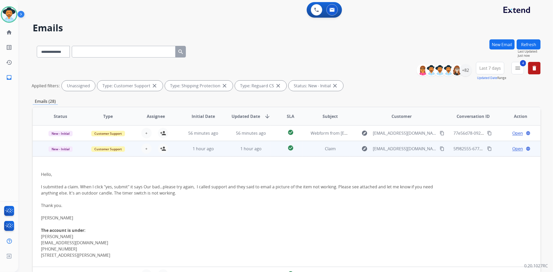
scroll to position [16, 0]
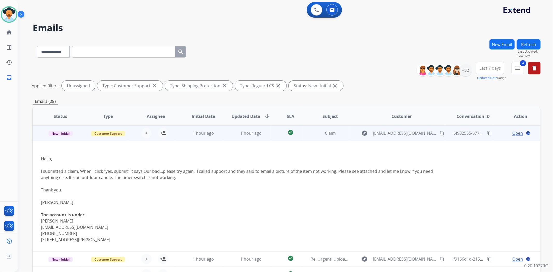
click at [182, 134] on td "1 hour ago" at bounding box center [200, 133] width 48 height 16
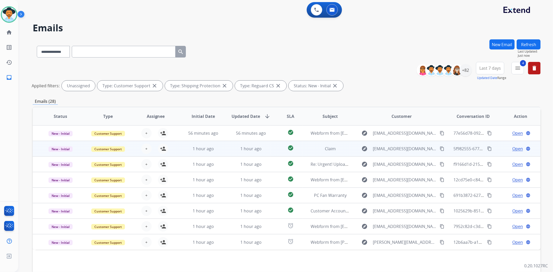
scroll to position [0, 0]
click at [182, 134] on td "56 minutes ago" at bounding box center [200, 133] width 48 height 16
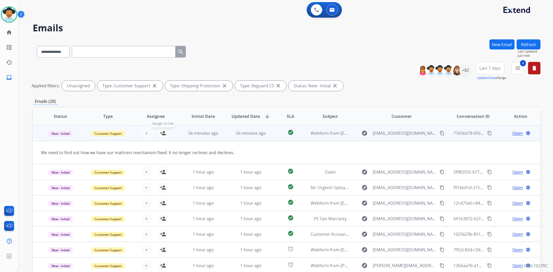
click at [162, 133] on mat-icon "person_add" at bounding box center [163, 133] width 6 height 6
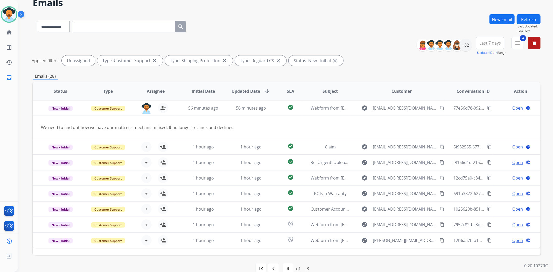
scroll to position [35, 0]
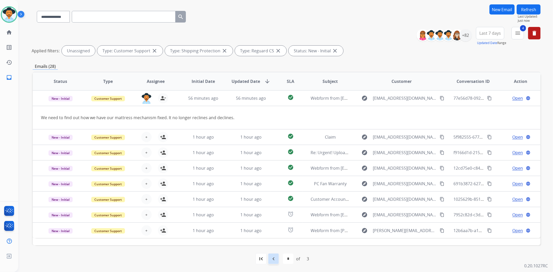
click at [269, 263] on div "navigate_before" at bounding box center [273, 258] width 11 height 11
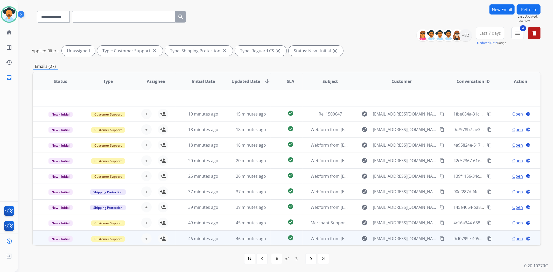
click at [173, 240] on div "+ Select agent person_add Assign to Me" at bounding box center [151, 238] width 47 height 15
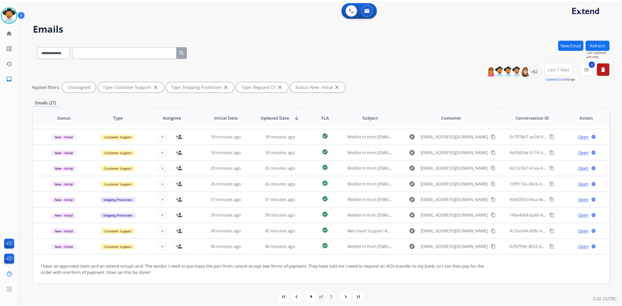
scroll to position [29, 0]
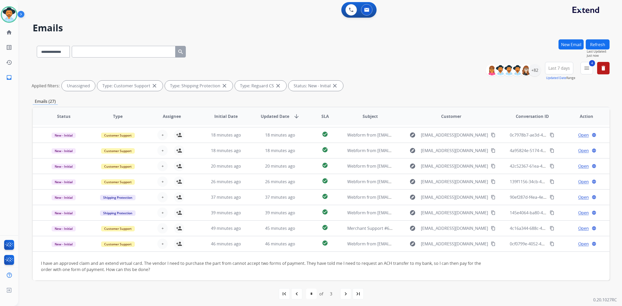
drag, startPoint x: 533, startPoint y: 1, endPoint x: 423, endPoint y: 77, distance: 133.2
click at [423, 77] on div "**********" at bounding box center [321, 77] width 577 height 31
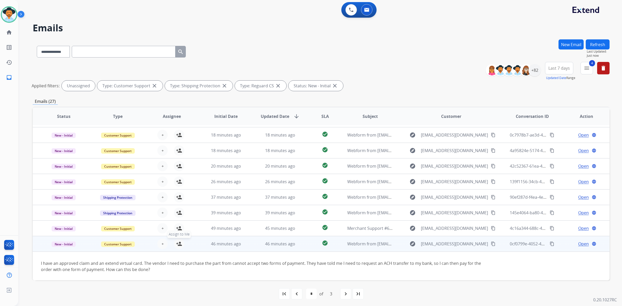
click at [178, 246] on mat-icon "person_add" at bounding box center [179, 244] width 6 height 6
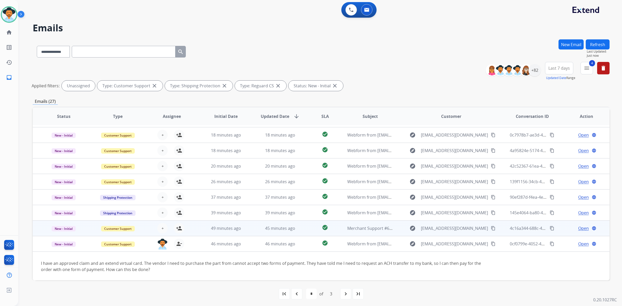
click at [192, 229] on div "+ Select agent person_add Assign to Me" at bounding box center [168, 228] width 54 height 15
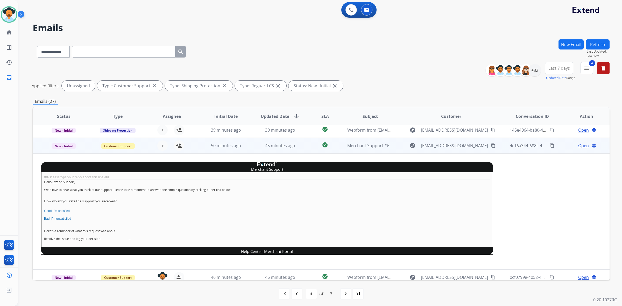
scroll to position [112, 0]
click at [197, 147] on td "50 minutes ago" at bounding box center [222, 146] width 54 height 16
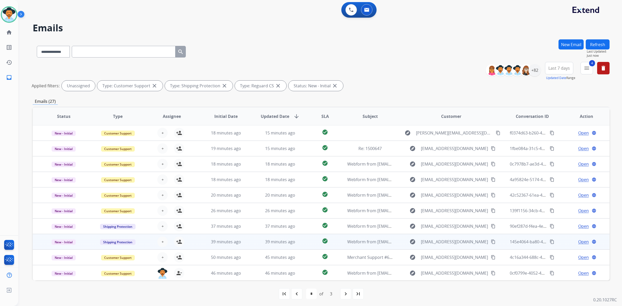
click at [193, 244] on div "+ Select agent person_add Assign to Me" at bounding box center [168, 242] width 54 height 15
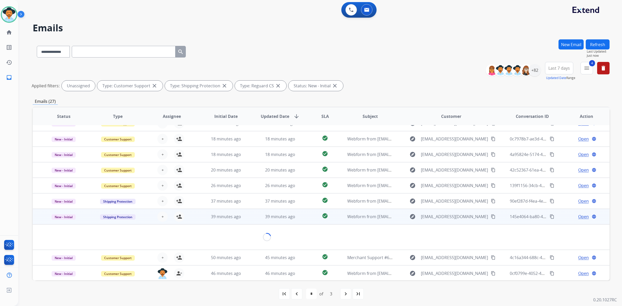
scroll to position [23, 0]
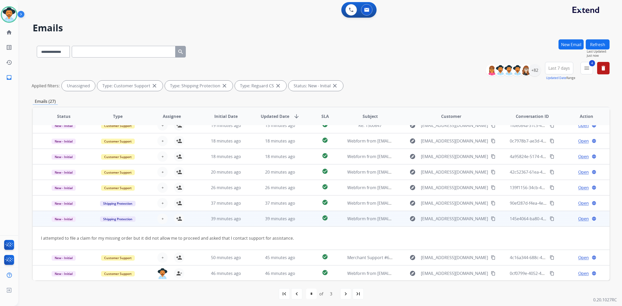
click at [194, 236] on div "I attempted to file a claim for my missing order but it did not allow me to pro…" at bounding box center [267, 238] width 452 height 6
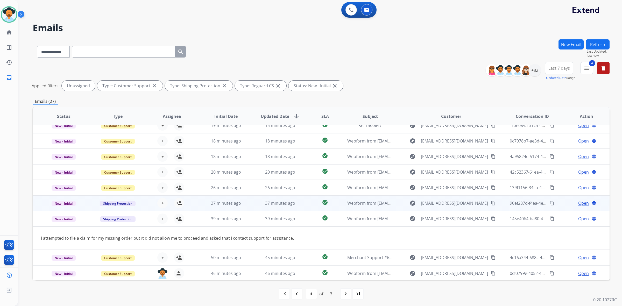
click at [189, 201] on div "+ Select agent person_add Assign to Me" at bounding box center [168, 203] width 54 height 15
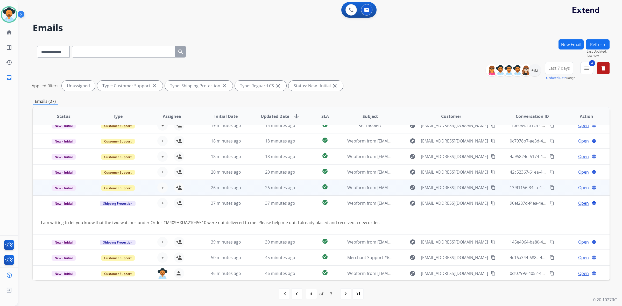
click at [195, 187] on td "26 minutes ago" at bounding box center [222, 188] width 54 height 16
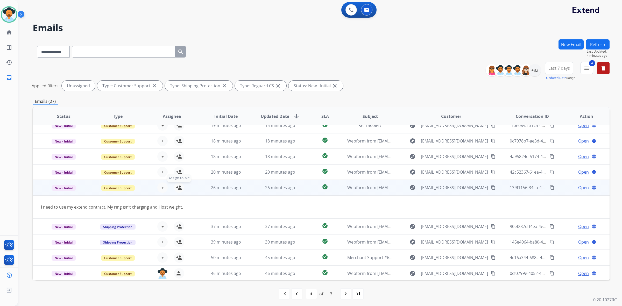
click at [178, 189] on mat-icon "person_add" at bounding box center [179, 188] width 6 height 6
click at [195, 190] on td "26 minutes ago" at bounding box center [222, 188] width 54 height 16
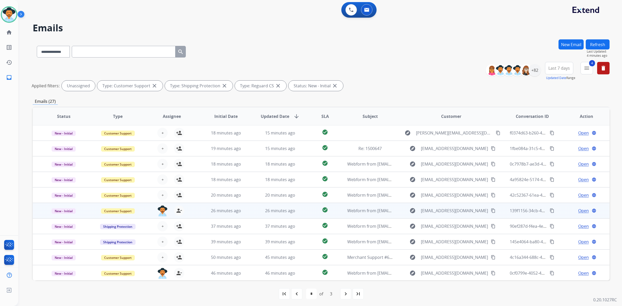
click at [195, 190] on td "20 minutes ago" at bounding box center [222, 195] width 54 height 16
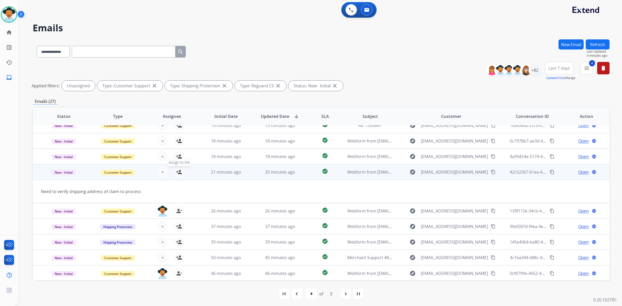
click at [177, 172] on mat-icon "person_add" at bounding box center [179, 172] width 6 height 6
click at [191, 174] on div "[EMAIL_ADDRESS][DOMAIN_NAME] person_remove Unassign to Me" at bounding box center [168, 172] width 54 height 15
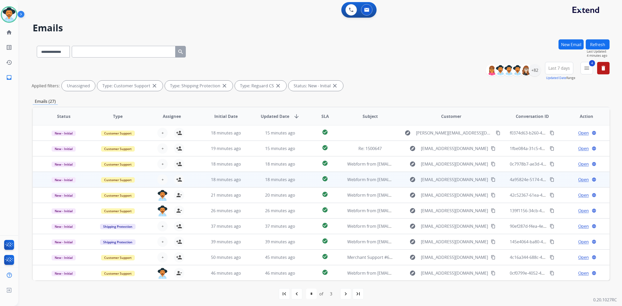
click at [193, 177] on div "+ Select agent person_add Assign to Me" at bounding box center [168, 179] width 54 height 15
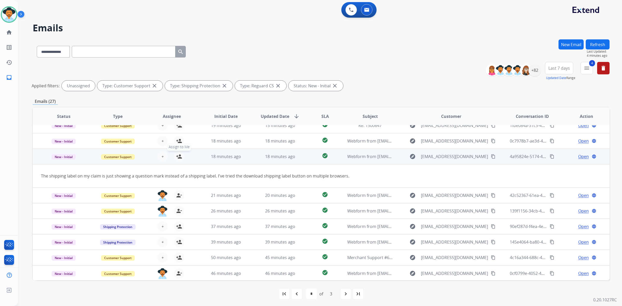
click at [176, 158] on mat-icon "person_add" at bounding box center [179, 156] width 6 height 6
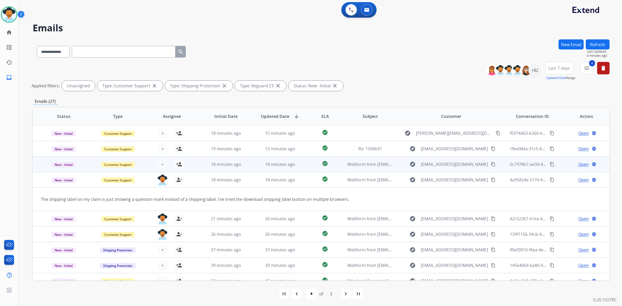
click at [188, 165] on div "+ Select agent person_add Assign to Me" at bounding box center [168, 164] width 54 height 15
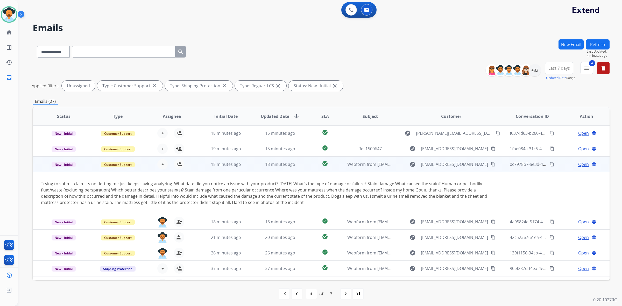
scroll to position [31, 0]
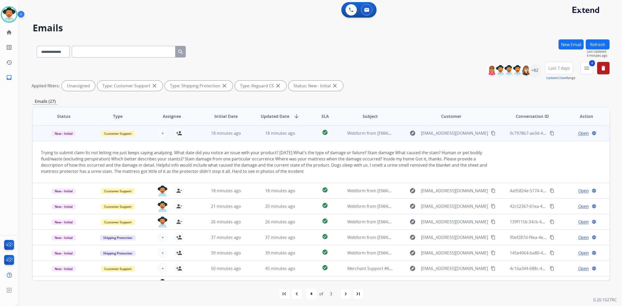
click at [200, 132] on td "18 minutes ago" at bounding box center [222, 133] width 54 height 16
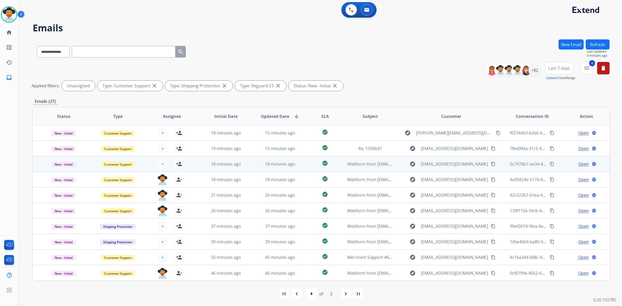
scroll to position [0, 0]
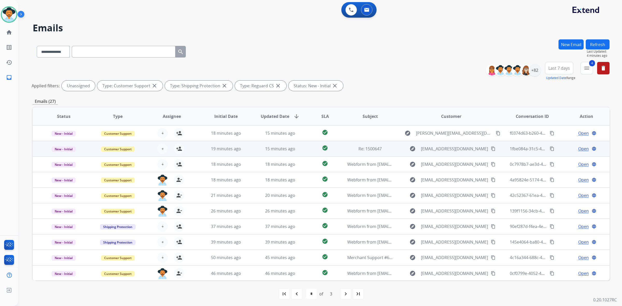
click at [195, 147] on td "19 minutes ago" at bounding box center [222, 149] width 54 height 16
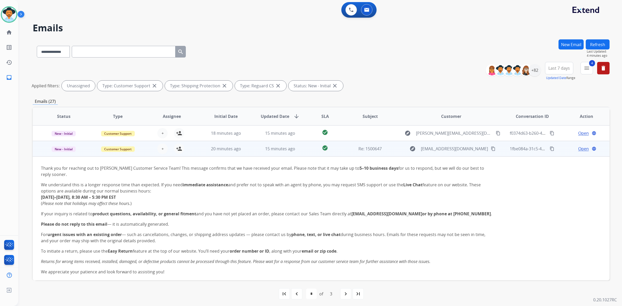
scroll to position [16, 0]
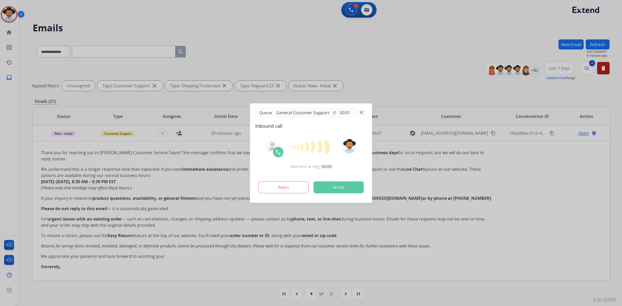
click at [197, 136] on div at bounding box center [311, 153] width 622 height 306
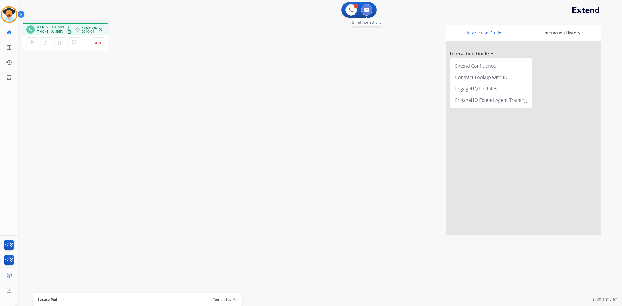
click at [366, 12] on button at bounding box center [366, 9] width 11 height 11
select select "**********"
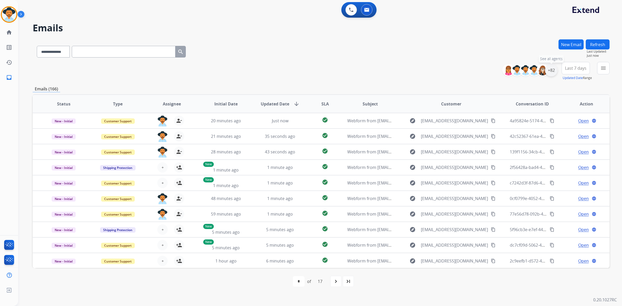
click at [550, 73] on div "+82" at bounding box center [551, 70] width 12 height 12
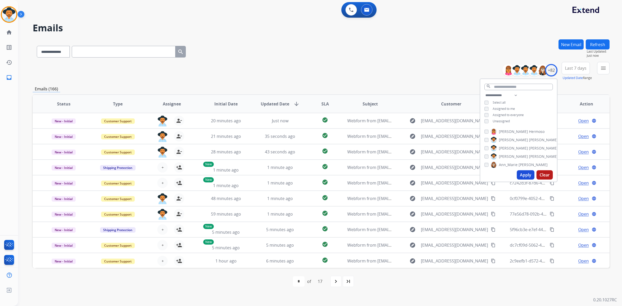
click at [524, 176] on button "Apply" at bounding box center [526, 174] width 18 height 9
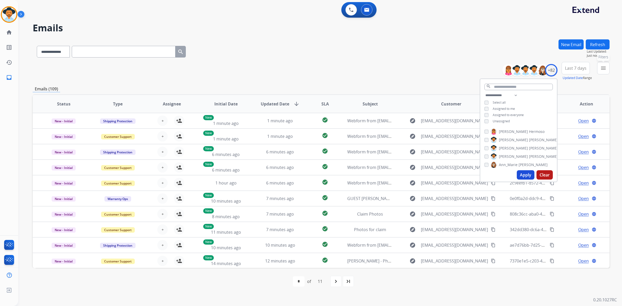
click at [553, 72] on button "menu Filters" at bounding box center [603, 68] width 12 height 12
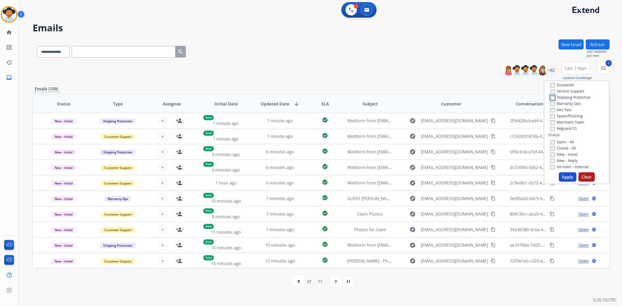
scroll to position [32, 0]
click at [553, 179] on button "Apply" at bounding box center [568, 176] width 18 height 9
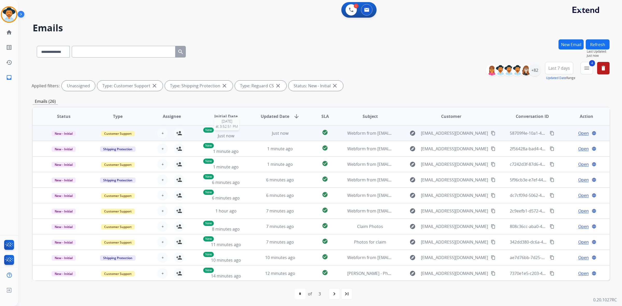
click at [244, 130] on div "New Just now" at bounding box center [226, 133] width 46 height 11
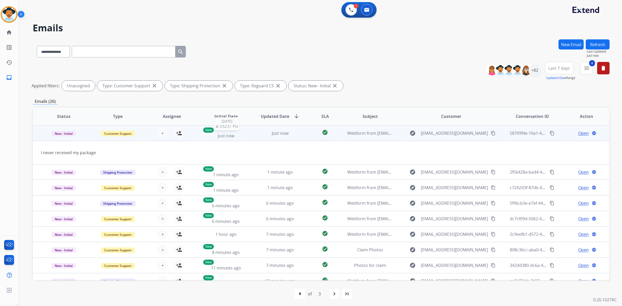
click at [244, 130] on div "New Just now" at bounding box center [226, 133] width 46 height 11
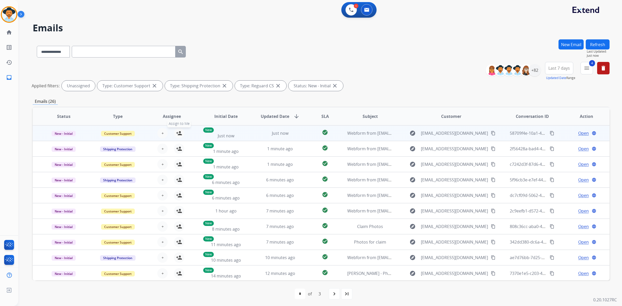
click at [178, 134] on mat-icon "person_add" at bounding box center [179, 133] width 6 height 6
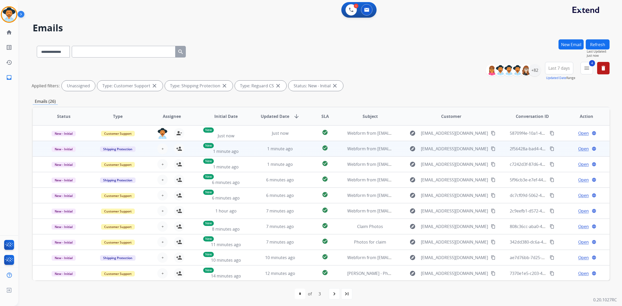
click at [254, 148] on td "1 minute ago" at bounding box center [276, 149] width 54 height 16
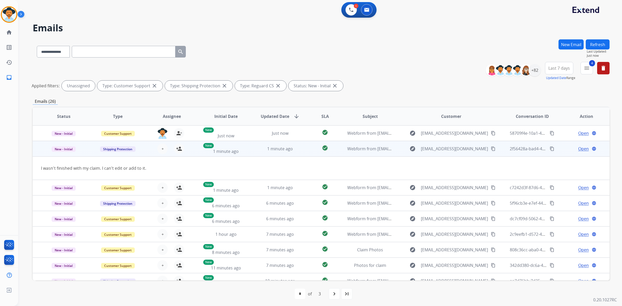
scroll to position [16, 0]
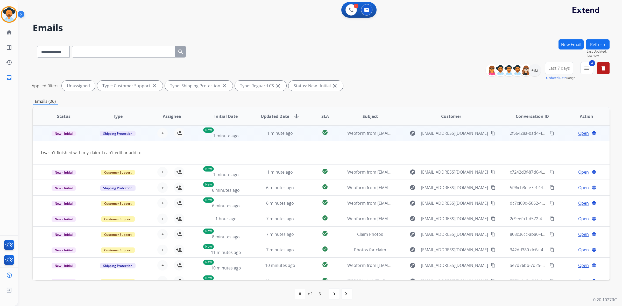
click at [254, 134] on td "1 minute ago" at bounding box center [276, 133] width 54 height 16
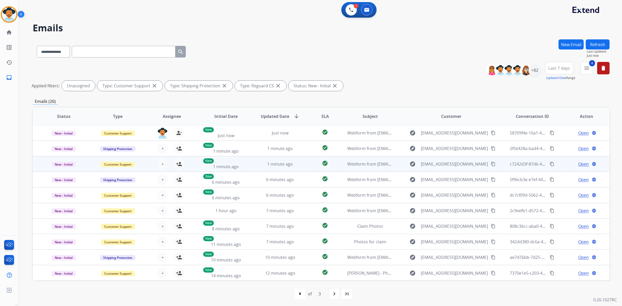
click at [251, 164] on td "1 minute ago" at bounding box center [276, 164] width 54 height 16
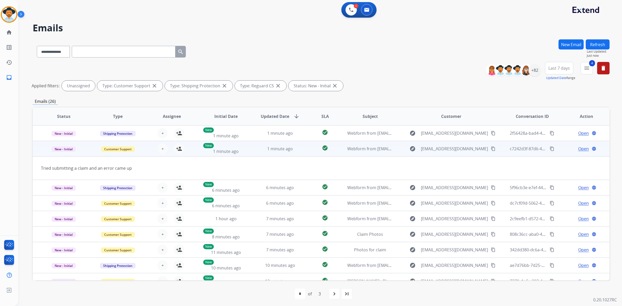
scroll to position [23, 0]
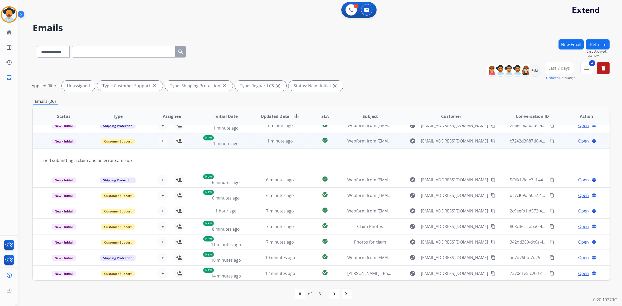
click at [249, 141] on td "1 minute ago" at bounding box center [276, 141] width 54 height 16
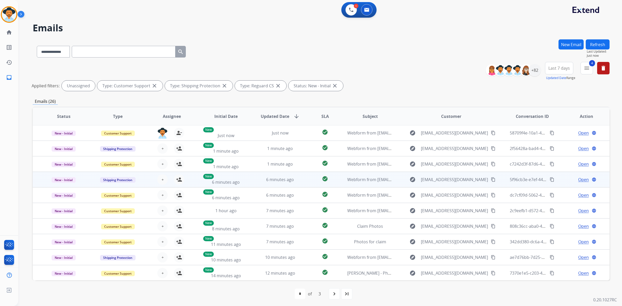
click at [249, 180] on td "6 minutes ago" at bounding box center [276, 180] width 54 height 16
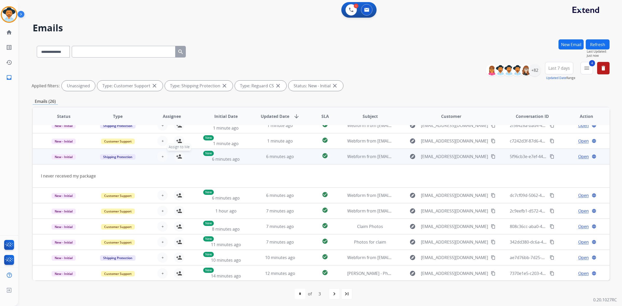
click at [178, 158] on mat-icon "person_add" at bounding box center [179, 156] width 6 height 6
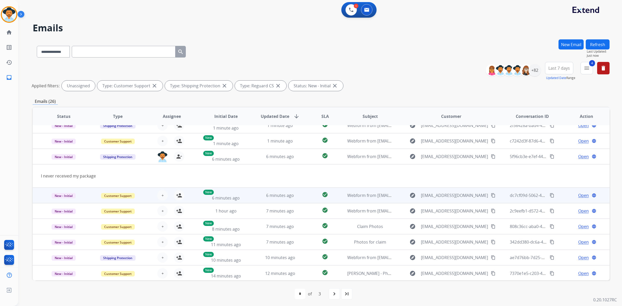
click at [252, 197] on td "6 minutes ago" at bounding box center [276, 196] width 54 height 16
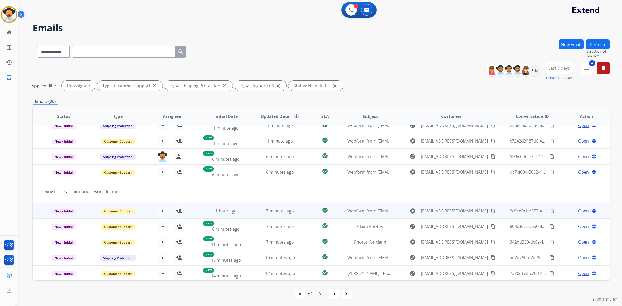
click at [252, 213] on td "7 minutes ago" at bounding box center [276, 211] width 54 height 16
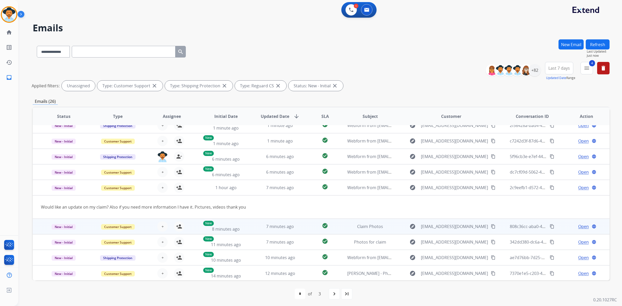
click at [249, 226] on td "7 minutes ago" at bounding box center [276, 227] width 54 height 16
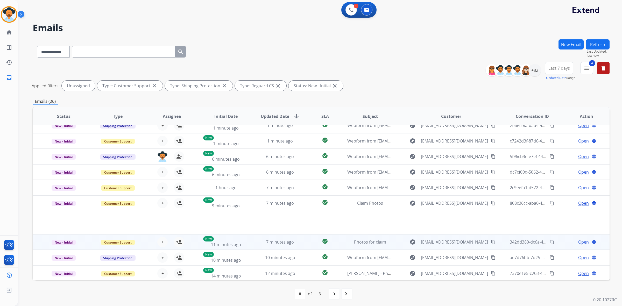
click at [252, 241] on td "7 minutes ago" at bounding box center [276, 242] width 54 height 16
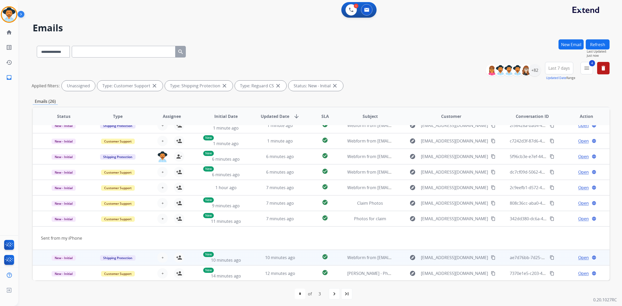
click at [251, 257] on td "10 minutes ago" at bounding box center [276, 258] width 54 height 16
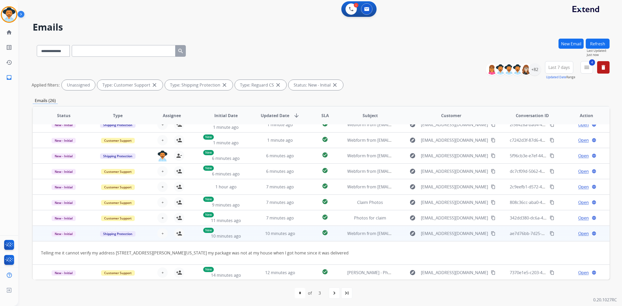
scroll to position [1, 0]
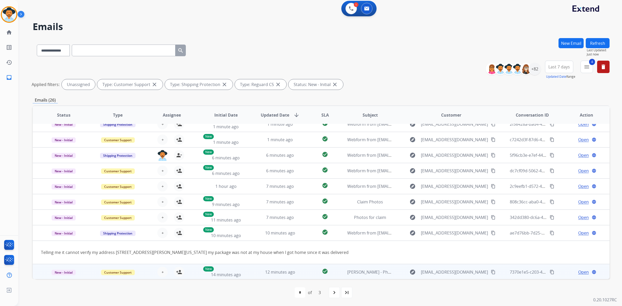
click at [253, 272] on td "12 minutes ago" at bounding box center [276, 272] width 54 height 16
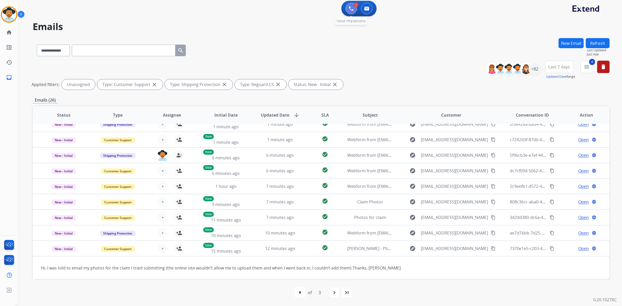
click at [346, 10] on button at bounding box center [351, 8] width 11 height 11
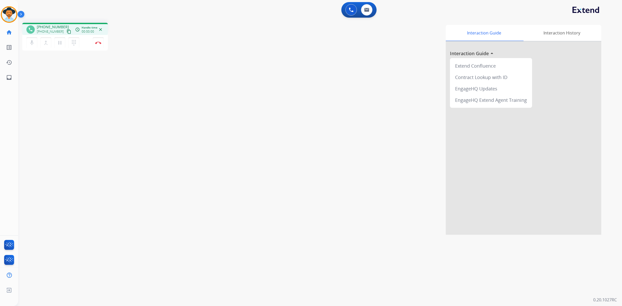
click at [67, 33] on mat-icon "content_copy" at bounding box center [69, 31] width 5 height 5
click at [58, 46] on button "pause Hold" at bounding box center [59, 42] width 11 height 11
click at [60, 45] on mat-icon "play_arrow" at bounding box center [60, 43] width 6 height 6
click at [96, 44] on button "Disconnect" at bounding box center [98, 42] width 11 height 11
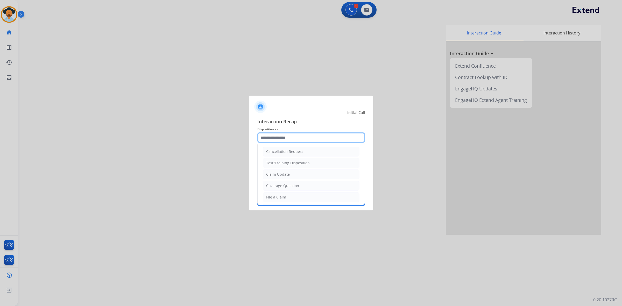
click at [284, 135] on input "text" at bounding box center [311, 137] width 108 height 10
click at [282, 202] on li "File a Claim" at bounding box center [311, 197] width 97 height 10
type input "**********"
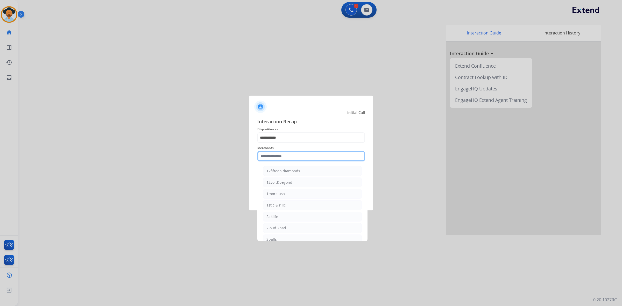
click at [292, 157] on input "text" at bounding box center [311, 156] width 108 height 10
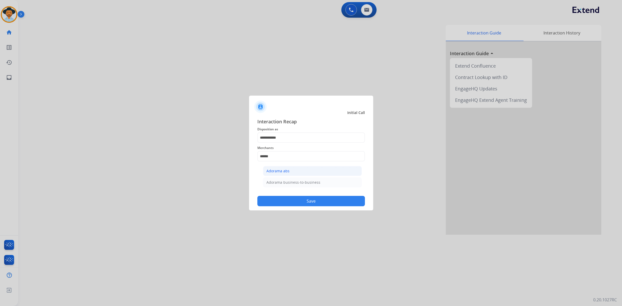
click at [286, 170] on div "Adorama abs" at bounding box center [278, 171] width 23 height 5
type input "**********"
click at [294, 200] on button "Save" at bounding box center [311, 201] width 108 height 10
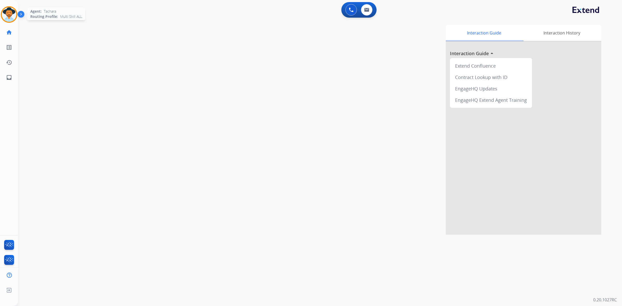
click at [9, 12] on img at bounding box center [9, 14] width 15 height 15
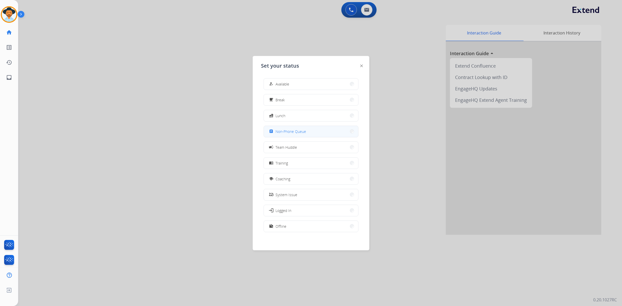
click at [296, 132] on span "Non-Phone Queue" at bounding box center [291, 131] width 31 height 5
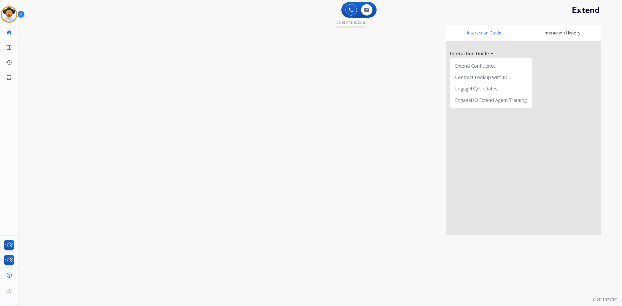
click at [348, 8] on button at bounding box center [351, 9] width 11 height 11
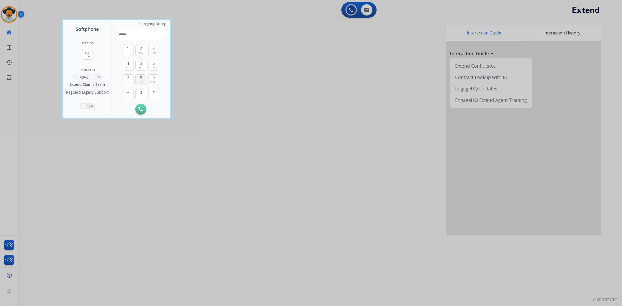
click at [136, 82] on button "8 tuv" at bounding box center [140, 79] width 11 height 11
click at [141, 94] on span "0" at bounding box center [141, 92] width 2 height 6
click at [125, 78] on button "7 pqrs" at bounding box center [128, 79] width 11 height 11
click at [125, 66] on button "4 ghi" at bounding box center [128, 65] width 11 height 11
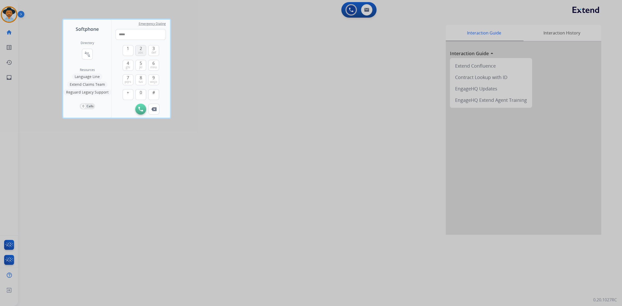
click at [139, 51] on span "abc" at bounding box center [140, 53] width 5 height 4
click at [139, 67] on span "jkl" at bounding box center [140, 67] width 3 height 4
click at [142, 78] on span "8" at bounding box center [141, 78] width 2 height 6
click at [129, 78] on span "7" at bounding box center [128, 78] width 2 height 6
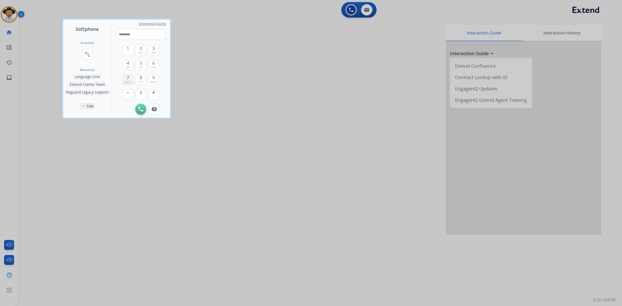
type input "**********"
click at [142, 108] on img at bounding box center [140, 109] width 5 height 5
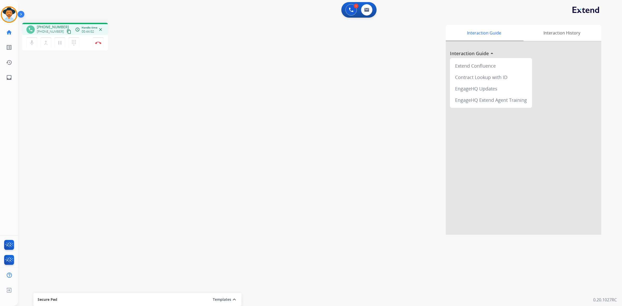
click at [135, 124] on div "phone [PHONE_NUMBER] [PHONE_NUMBER] content_copy access_time Call metrics Queue…" at bounding box center [314, 127] width 592 height 216
click at [97, 47] on button "Disconnect" at bounding box center [98, 42] width 11 height 11
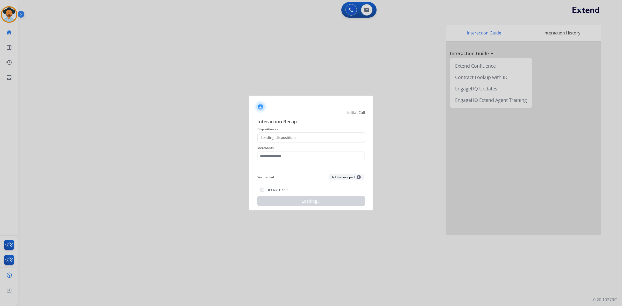
click at [279, 137] on div "Loading dispositions..." at bounding box center [279, 137] width 42 height 5
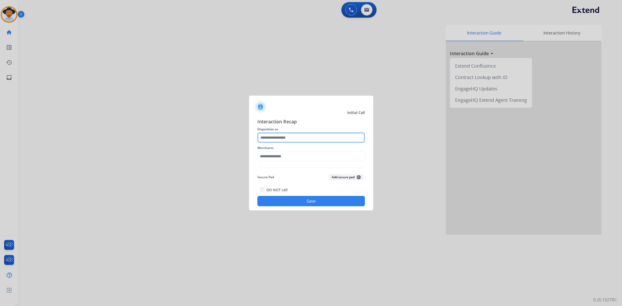
click at [279, 137] on input "text" at bounding box center [311, 137] width 108 height 10
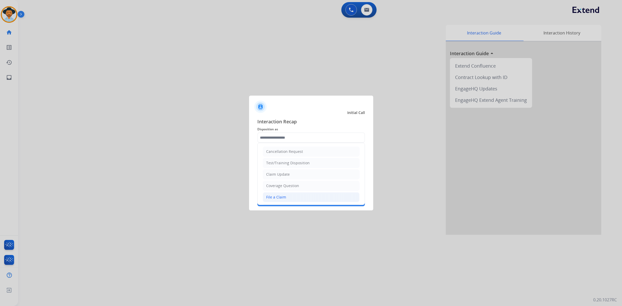
click at [302, 195] on li "File a Claim" at bounding box center [311, 197] width 97 height 10
type input "**********"
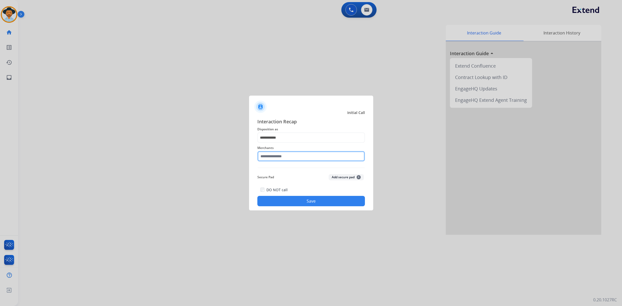
click at [286, 158] on input "text" at bounding box center [311, 156] width 108 height 10
click at [309, 162] on div "Merchants" at bounding box center [311, 153] width 108 height 21
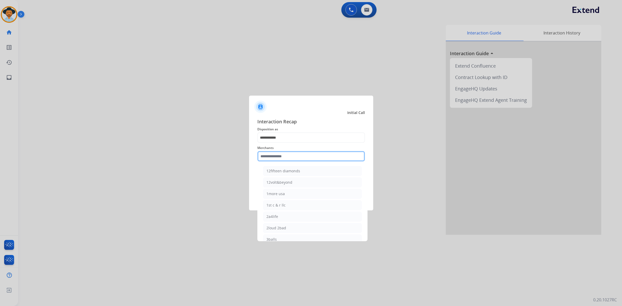
click at [305, 155] on input "text" at bounding box center [311, 156] width 108 height 10
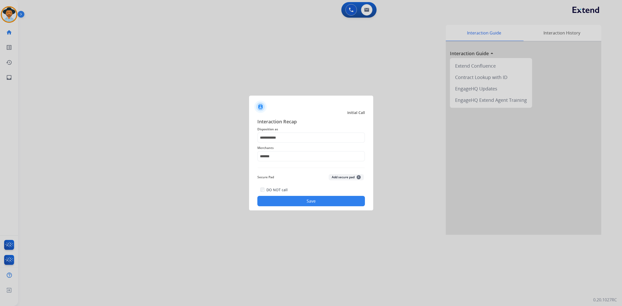
click at [302, 202] on button "Save" at bounding box center [311, 201] width 108 height 10
click at [284, 158] on input "*******" at bounding box center [311, 156] width 108 height 10
click at [286, 168] on li "Adorama abs" at bounding box center [312, 171] width 99 height 10
type input "**********"
click at [300, 197] on button "Save" at bounding box center [311, 201] width 108 height 10
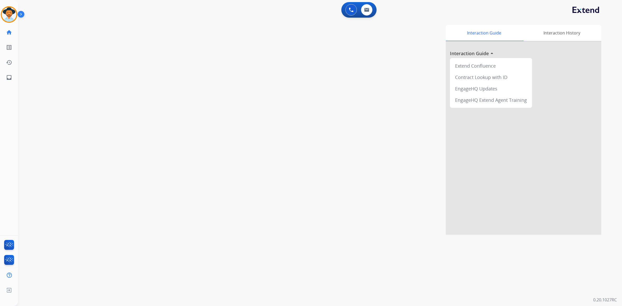
click at [296, 81] on div "Interaction Guide Interaction History Interaction Guide arrow_drop_up Extend Co…" at bounding box center [392, 130] width 419 height 210
click at [349, 8] on img at bounding box center [351, 10] width 5 height 5
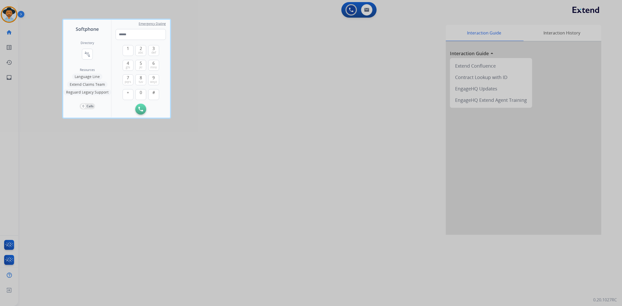
click at [12, 18] on div at bounding box center [311, 153] width 622 height 306
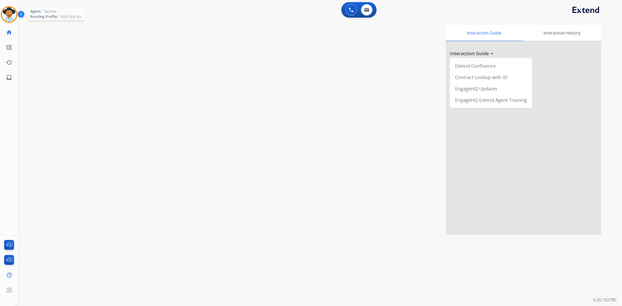
click at [9, 15] on img at bounding box center [9, 14] width 15 height 15
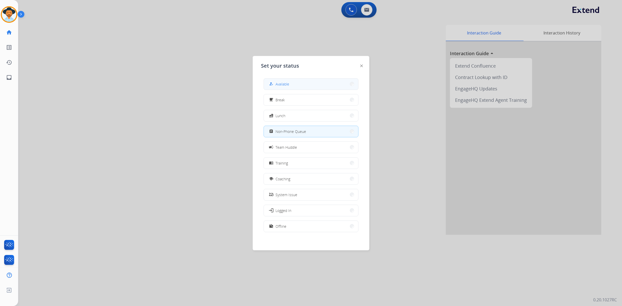
click at [301, 80] on button "how_to_reg Available" at bounding box center [311, 84] width 94 height 11
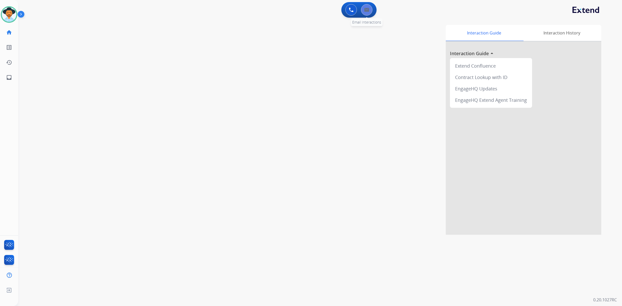
click at [370, 11] on button at bounding box center [366, 9] width 11 height 11
select select "**********"
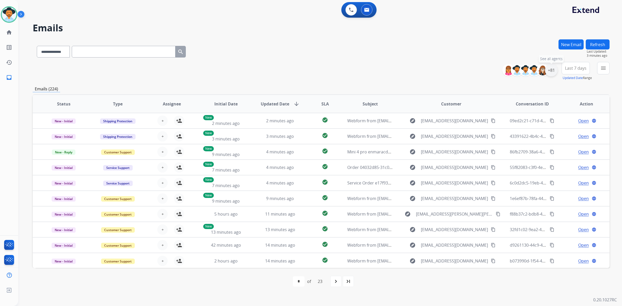
click at [547, 73] on div "+81" at bounding box center [551, 70] width 12 height 12
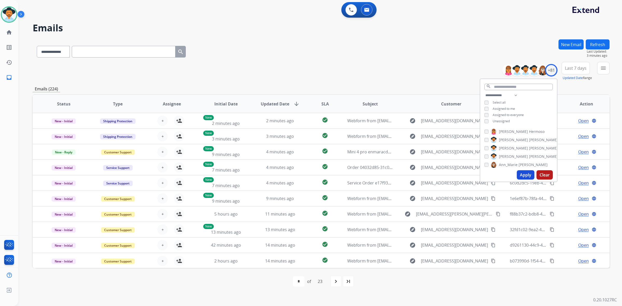
click at [528, 178] on button "Apply" at bounding box center [526, 174] width 18 height 9
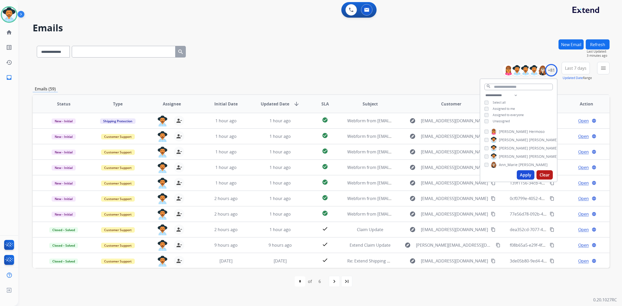
click at [321, 88] on div "Emails (59)" at bounding box center [321, 89] width 577 height 6
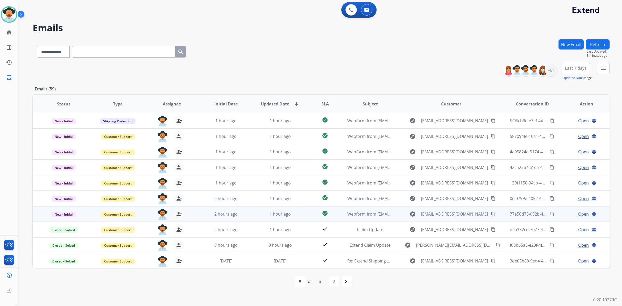
click at [553, 215] on span "Open" at bounding box center [583, 214] width 11 height 6
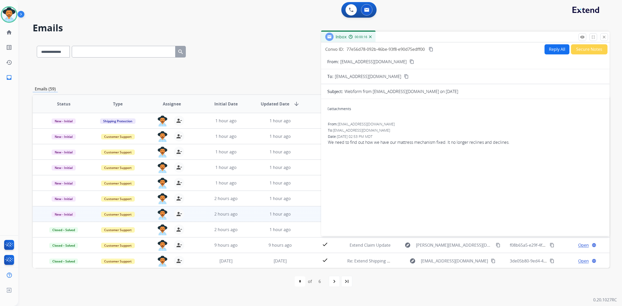
click at [410, 59] on mat-icon "content_copy" at bounding box center [412, 61] width 5 height 5
click at [366, 159] on div "0 attachments From: [EMAIL_ADDRESS][DOMAIN_NAME] To: [EMAIL_ADDRESS][DOMAIN_NAM…" at bounding box center [465, 166] width 289 height 127
click at [6, 11] on img at bounding box center [9, 14] width 15 height 15
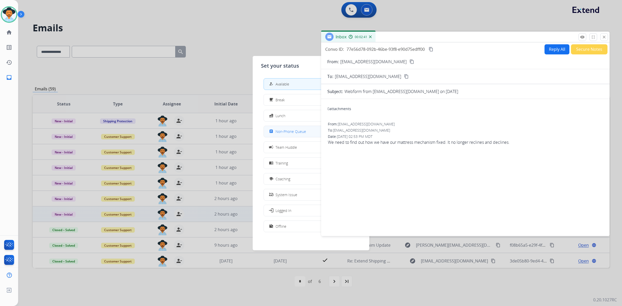
click at [285, 130] on span "Non-Phone Queue" at bounding box center [291, 131] width 31 height 5
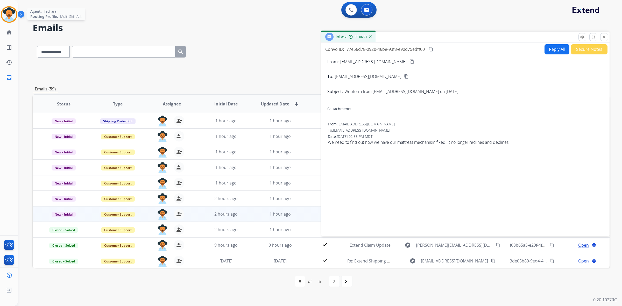
click at [4, 12] on img at bounding box center [9, 14] width 15 height 15
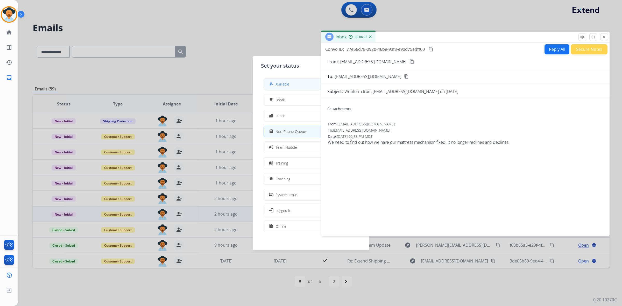
click at [268, 83] on button "how_to_reg Available" at bounding box center [311, 84] width 94 height 11
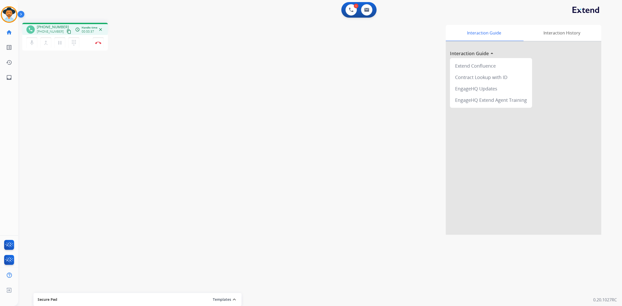
click at [67, 32] on mat-icon "content_copy" at bounding box center [69, 31] width 5 height 5
click at [67, 30] on mat-icon "content_copy" at bounding box center [69, 31] width 5 height 5
click at [61, 43] on mat-icon "pause" at bounding box center [60, 43] width 6 height 6
click at [59, 46] on button "play_arrow Hold" at bounding box center [59, 42] width 11 height 11
click at [362, 10] on button at bounding box center [366, 9] width 11 height 11
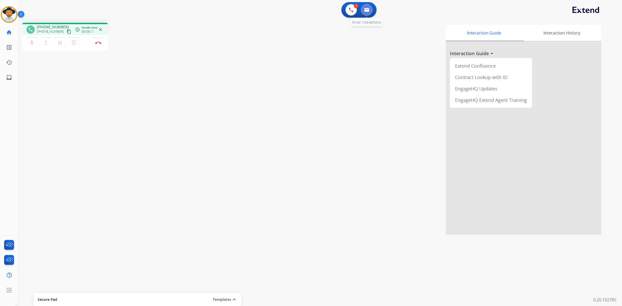
select select "**********"
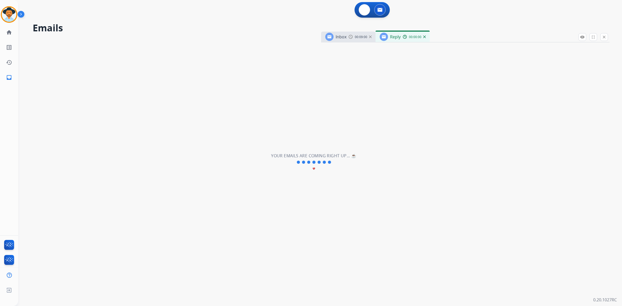
select select "**********"
click at [423, 38] on img at bounding box center [424, 37] width 3 height 3
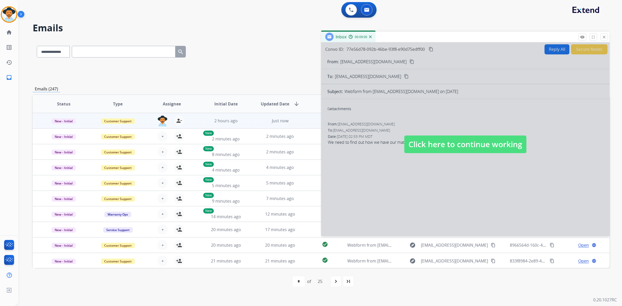
click at [540, 80] on div at bounding box center [465, 140] width 289 height 194
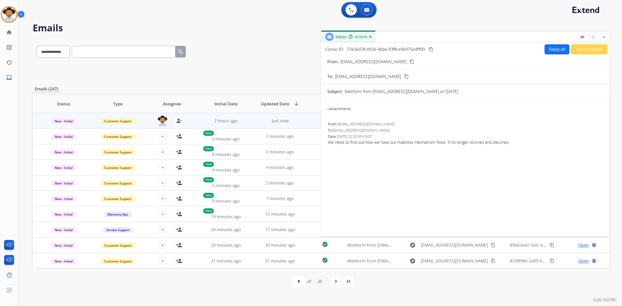
click at [546, 51] on button "Reply All" at bounding box center [557, 49] width 25 height 10
select select "**********"
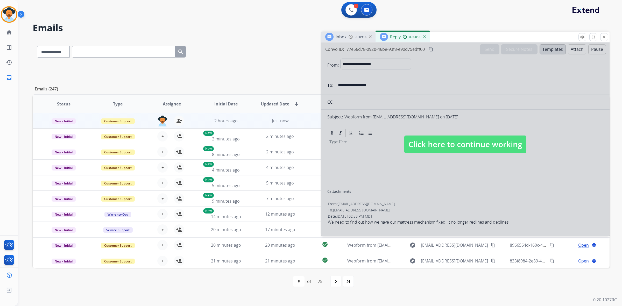
click at [453, 86] on div at bounding box center [465, 140] width 289 height 194
select select
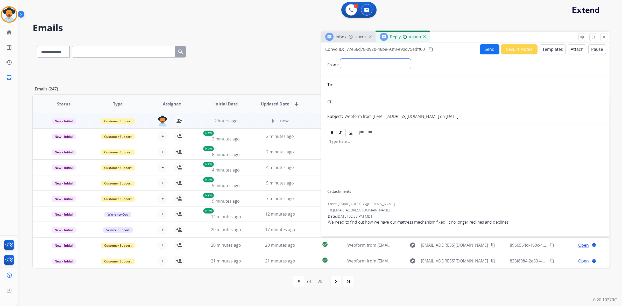
click at [379, 62] on select "**********" at bounding box center [375, 64] width 71 height 10
select select "**********"
click at [340, 59] on select "**********" at bounding box center [375, 64] width 71 height 10
drag, startPoint x: 382, startPoint y: 130, endPoint x: 504, endPoint y: 15, distance: 167.6
click at [504, 15] on div "1 Voice Interactions 0 Email Interactions" at bounding box center [316, 10] width 585 height 17
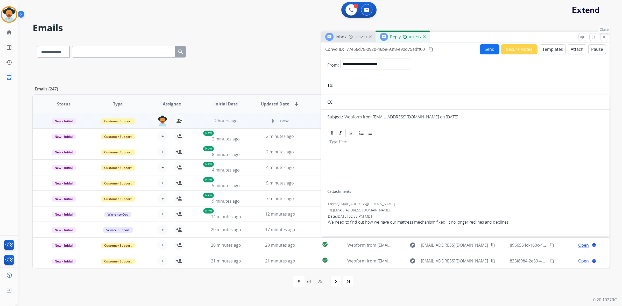
click at [553, 38] on mat-icon "close" at bounding box center [604, 37] width 5 height 5
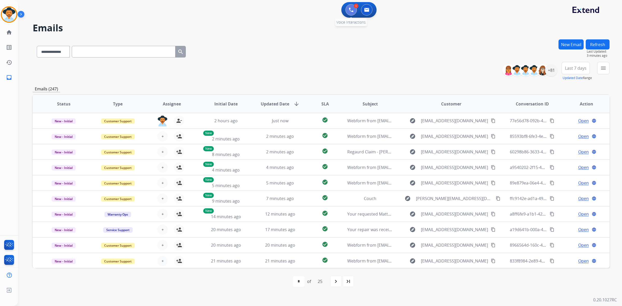
click at [349, 10] on img at bounding box center [351, 10] width 5 height 5
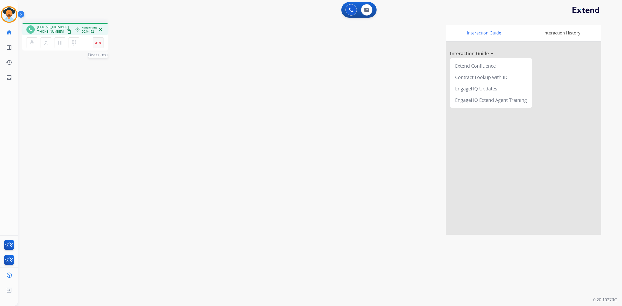
click at [99, 43] on img at bounding box center [98, 42] width 6 height 3
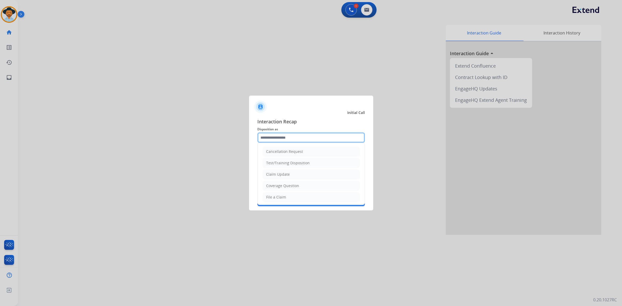
click at [272, 136] on input "text" at bounding box center [311, 137] width 108 height 10
click at [277, 150] on div "File a Claim" at bounding box center [276, 151] width 20 height 5
type input "**********"
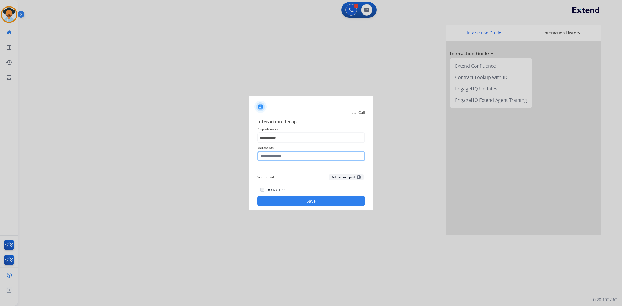
click at [276, 156] on input "text" at bounding box center [311, 156] width 108 height 10
click at [295, 173] on li "[PERSON_NAME]" at bounding box center [312, 171] width 99 height 10
type input "**********"
click at [304, 203] on button "Save" at bounding box center [311, 201] width 108 height 10
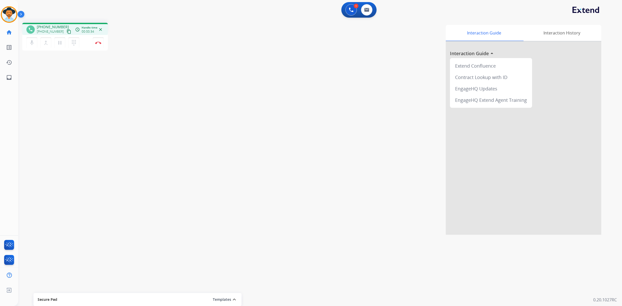
click at [67, 30] on mat-icon "content_copy" at bounding box center [69, 31] width 5 height 5
click at [100, 42] on img at bounding box center [98, 42] width 6 height 3
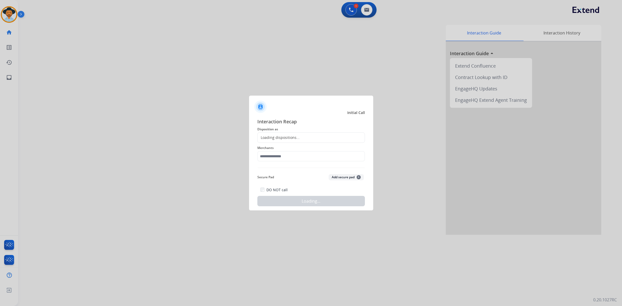
click at [312, 139] on div "Loading dispositions..." at bounding box center [311, 137] width 108 height 10
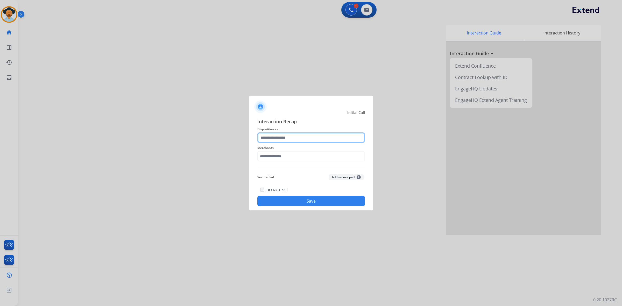
click at [311, 137] on input "text" at bounding box center [311, 137] width 108 height 10
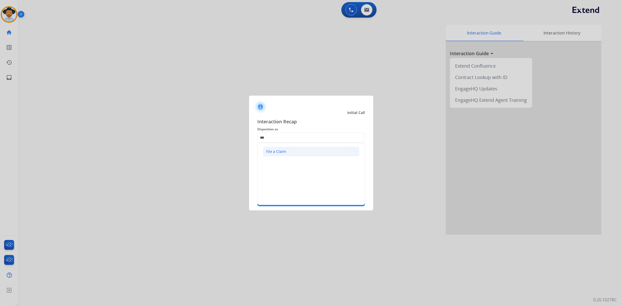
click at [300, 149] on li "File a Claim" at bounding box center [311, 152] width 97 height 10
type input "**********"
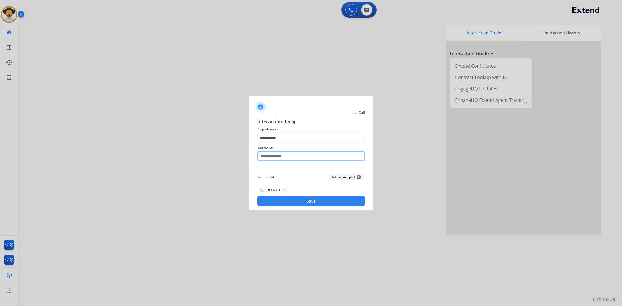
click at [302, 156] on input "text" at bounding box center [311, 156] width 108 height 10
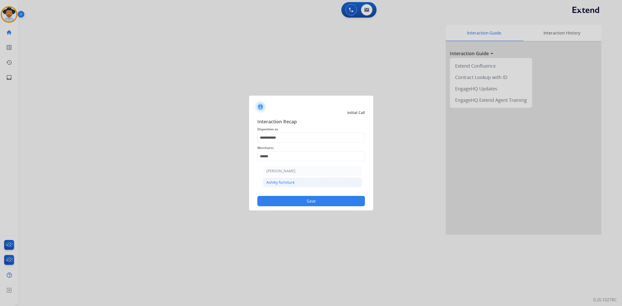
click at [309, 181] on li "Ashley furniture" at bounding box center [312, 183] width 99 height 10
type input "**********"
click at [307, 194] on div "DO NOT call Save" at bounding box center [311, 197] width 108 height 20
click at [306, 201] on button "Save" at bounding box center [311, 201] width 108 height 10
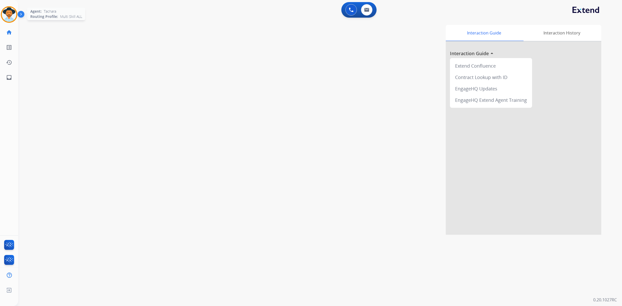
click at [12, 14] on img at bounding box center [9, 14] width 15 height 15
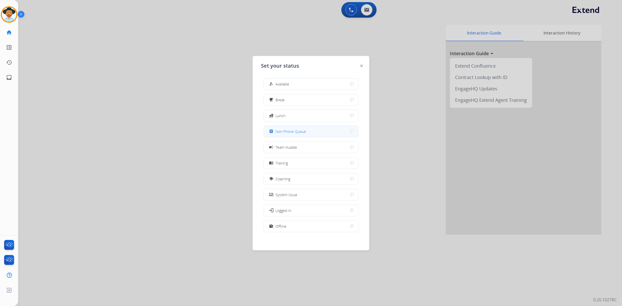
click at [299, 132] on span "Non-Phone Queue" at bounding box center [291, 131] width 31 height 5
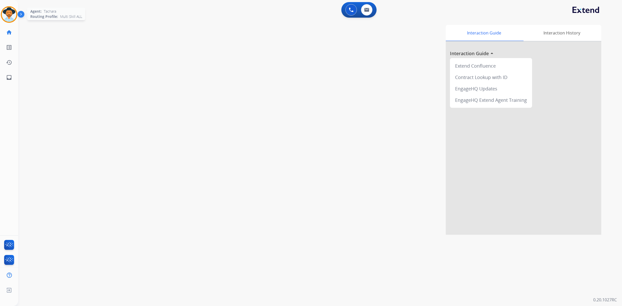
drag, startPoint x: 10, startPoint y: 18, endPoint x: 7, endPoint y: 16, distance: 4.2
click at [10, 17] on img at bounding box center [9, 14] width 15 height 15
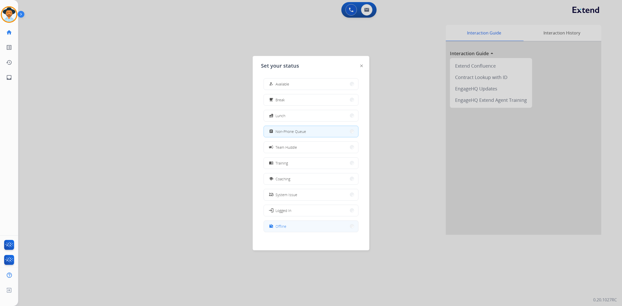
click at [290, 228] on button "work_off Offline" at bounding box center [311, 226] width 94 height 11
